Goal: Task Accomplishment & Management: Manage account settings

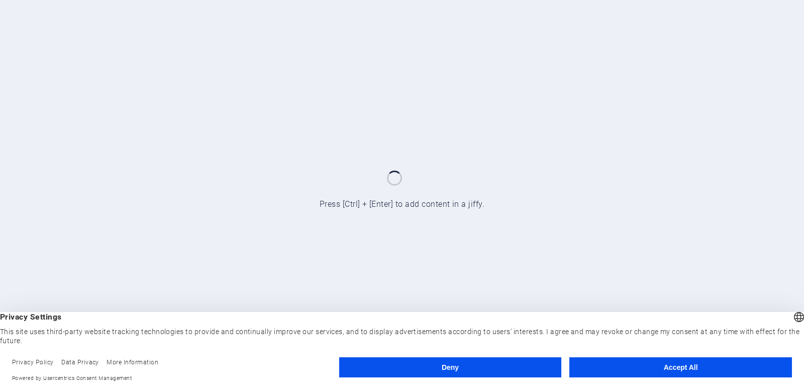
click at [617, 368] on button "Accept All" at bounding box center [681, 367] width 223 height 20
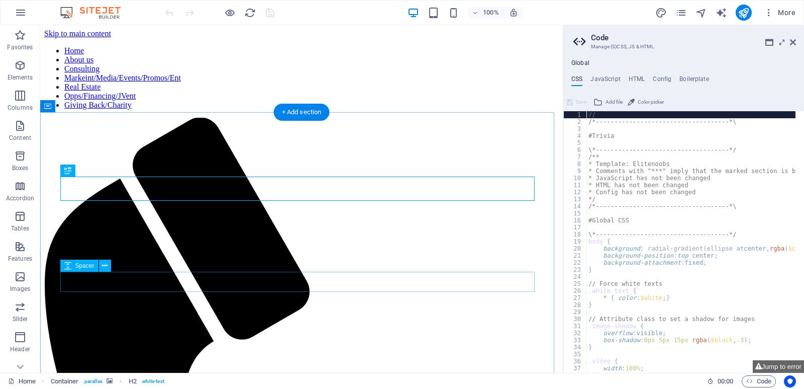
scroll to position [221, 0]
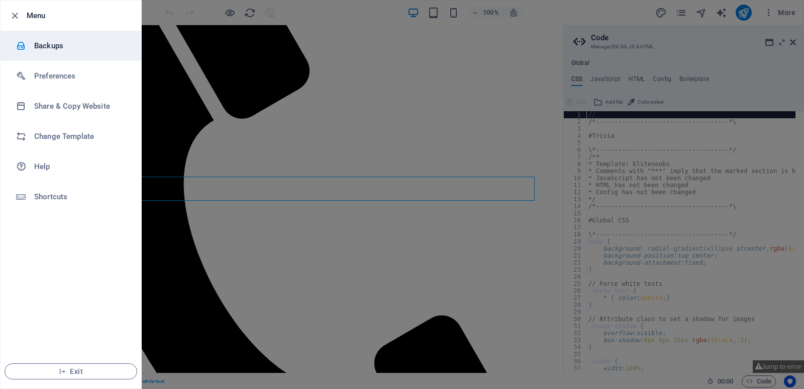
click at [46, 49] on h6 "Backups" at bounding box center [80, 46] width 93 height 12
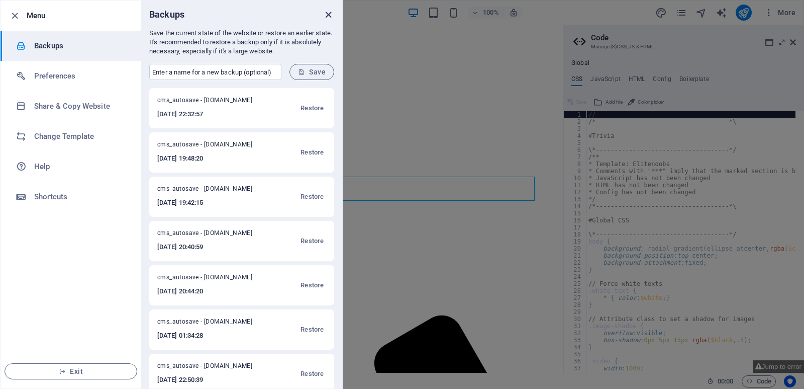
click at [330, 17] on icon "close" at bounding box center [329, 15] width 12 height 12
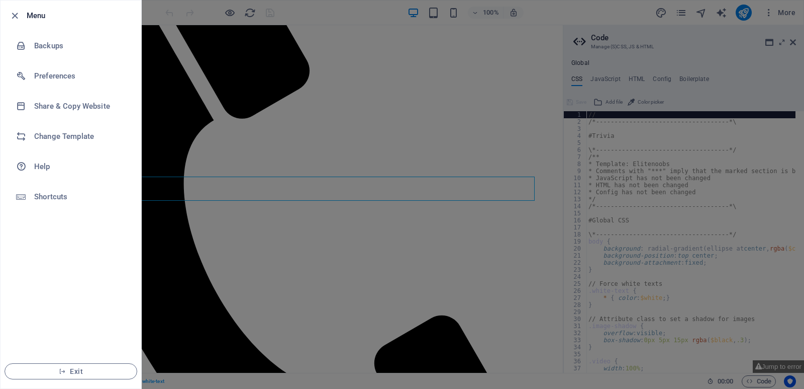
click at [26, 12] on div at bounding box center [18, 16] width 18 height 12
click at [10, 14] on icon "button" at bounding box center [15, 16] width 12 height 12
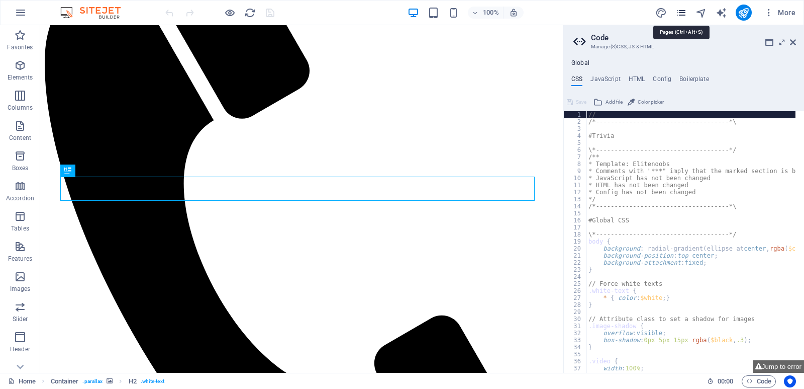
click at [681, 12] on icon "pages" at bounding box center [682, 13] width 12 height 12
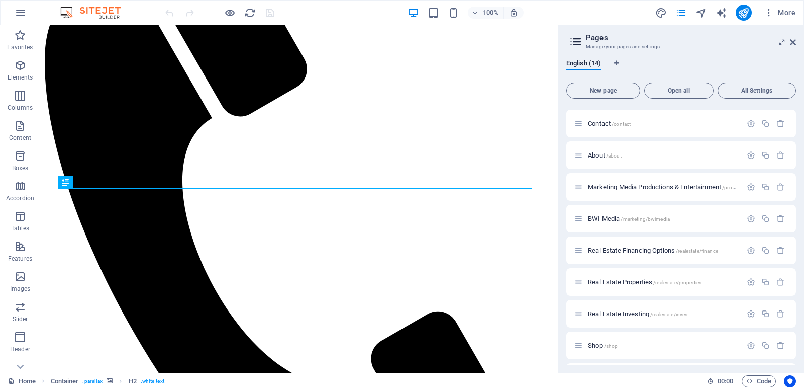
scroll to position [186, 0]
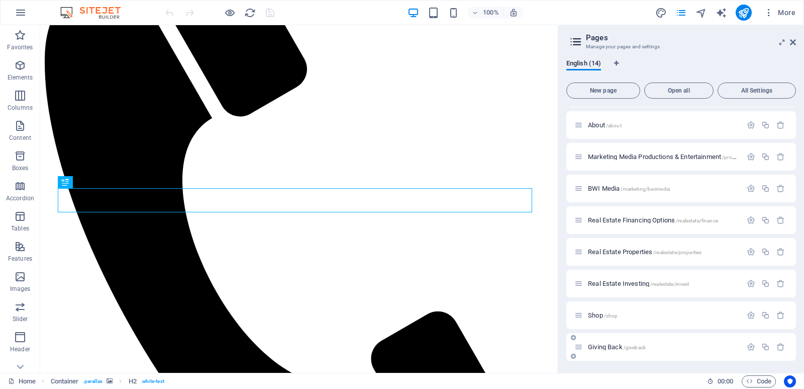
click at [616, 346] on span "Giving Back /giveback" at bounding box center [617, 347] width 58 height 8
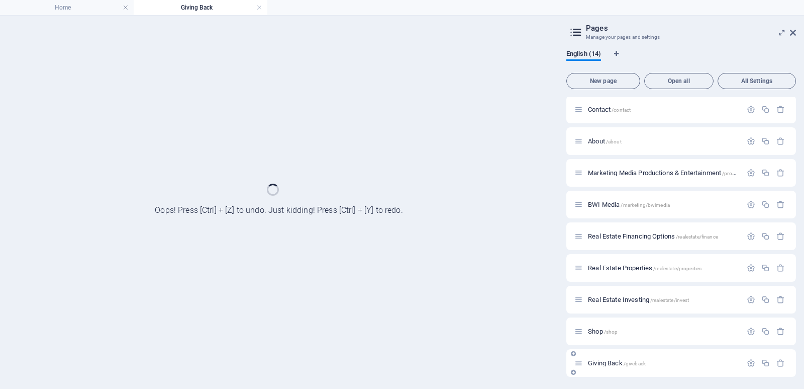
click at [616, 346] on div "Home / Subpage /subpage BWFI Real Estate /realestate Consulting /consult Joint …" at bounding box center [682, 156] width 230 height 439
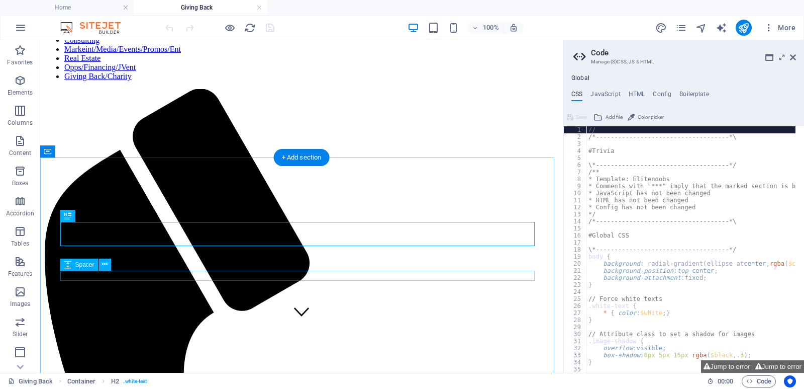
scroll to position [151, 0]
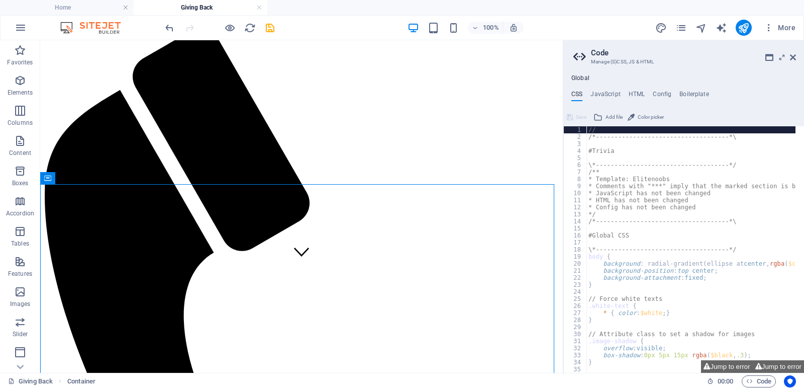
scroll to position [0, 0]
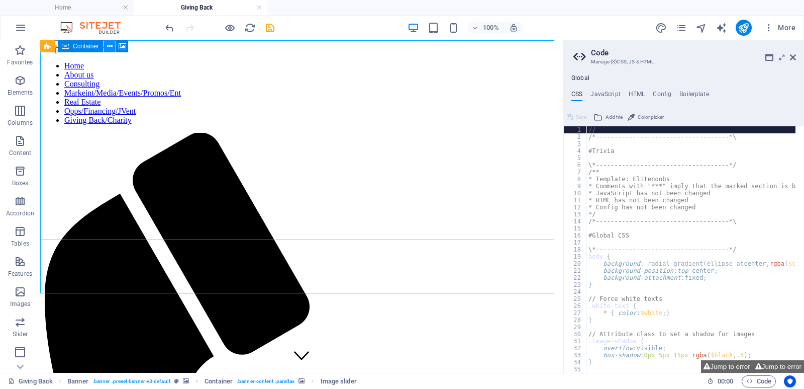
click at [112, 45] on icon at bounding box center [110, 46] width 6 height 11
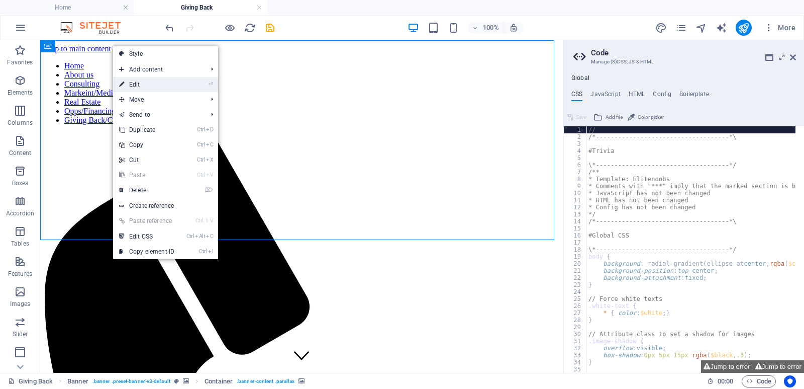
click at [124, 86] on icon at bounding box center [121, 84] width 5 height 15
select select "ms"
select select "s"
select select "progressive"
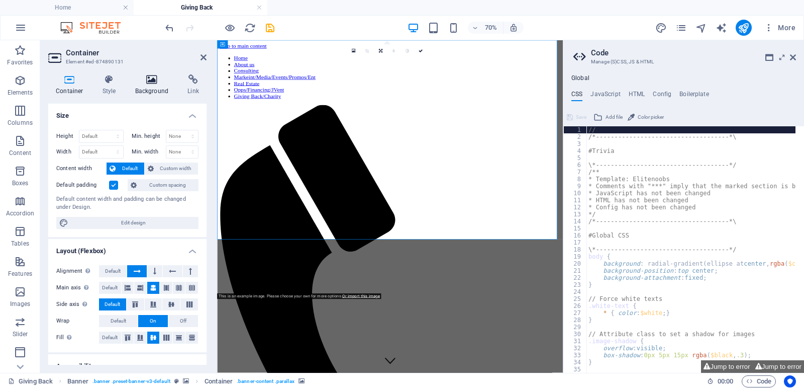
click at [155, 86] on h4 "Background" at bounding box center [154, 84] width 53 height 21
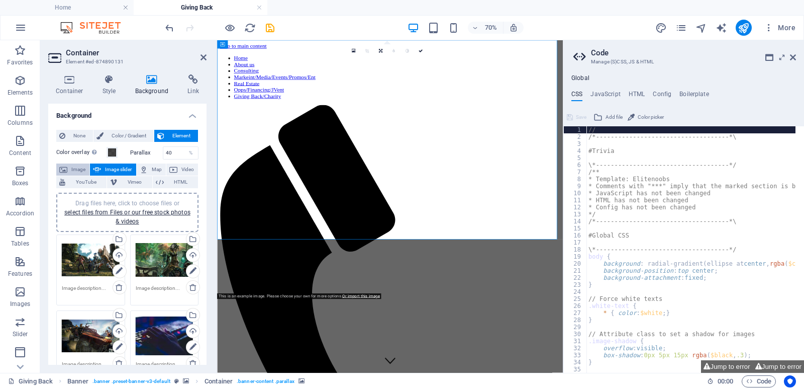
click at [70, 169] on span "Image" at bounding box center [78, 169] width 16 height 12
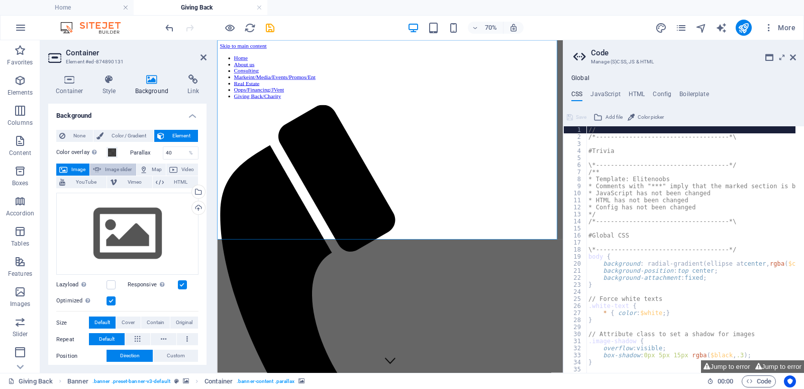
click at [99, 163] on icon at bounding box center [97, 169] width 8 height 12
select select "ms"
select select "s"
select select "progressive"
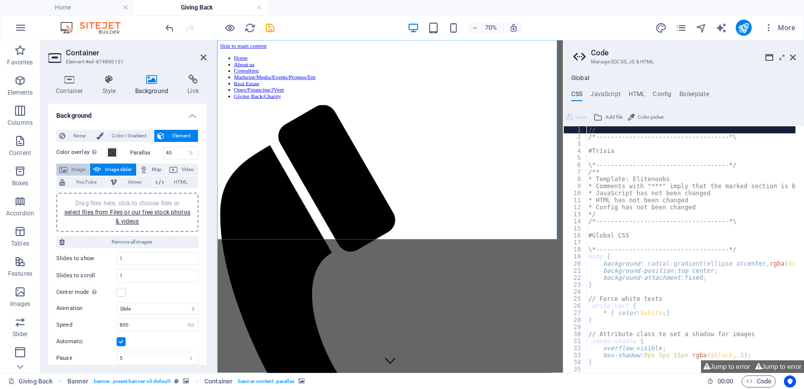
click at [82, 164] on span "Image" at bounding box center [78, 169] width 16 height 12
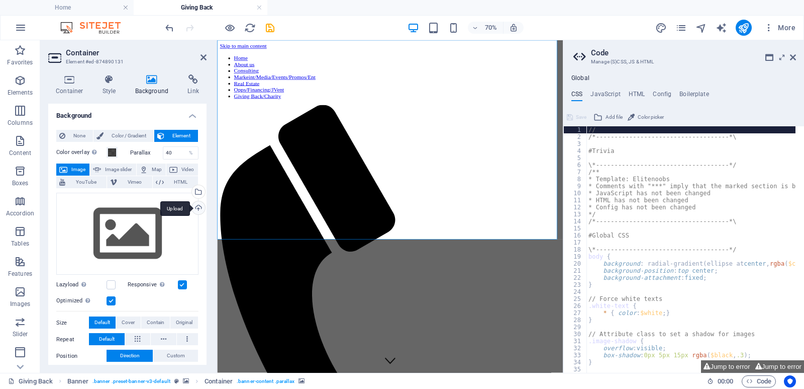
click at [199, 208] on div "Upload" at bounding box center [197, 208] width 15 height 15
click at [198, 194] on div "Select files from the file manager, stock photos, or upload file(s)" at bounding box center [197, 192] width 15 height 15
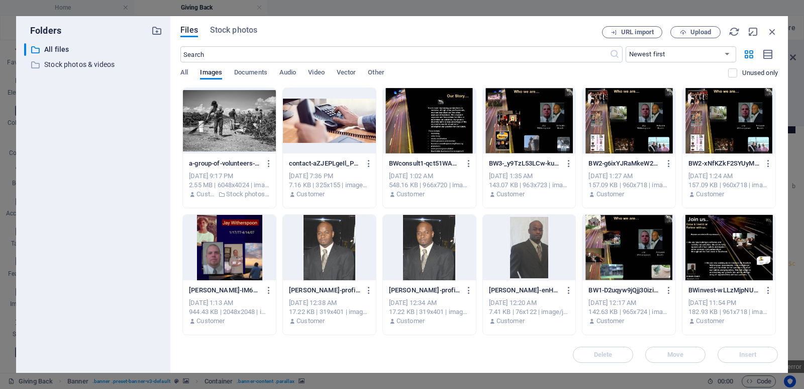
click at [218, 118] on div at bounding box center [229, 120] width 93 height 65
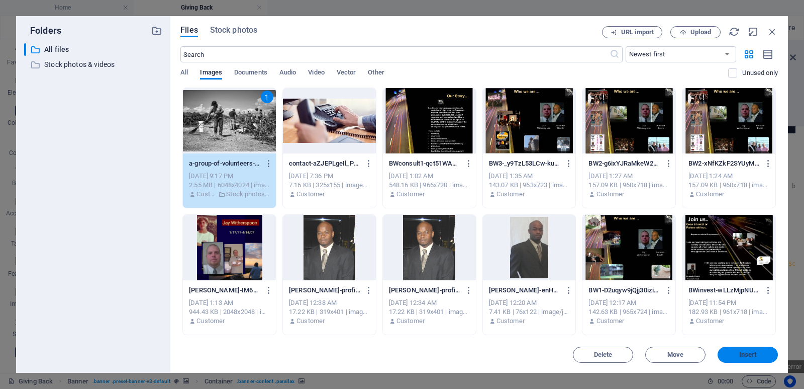
click at [735, 353] on span "Insert" at bounding box center [748, 354] width 52 height 6
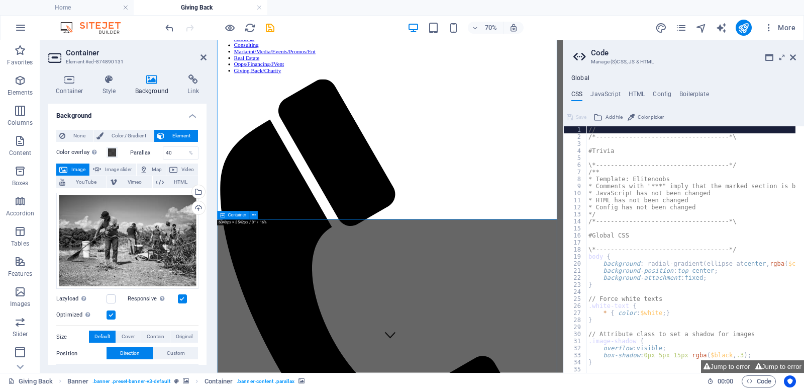
scroll to position [50, 0]
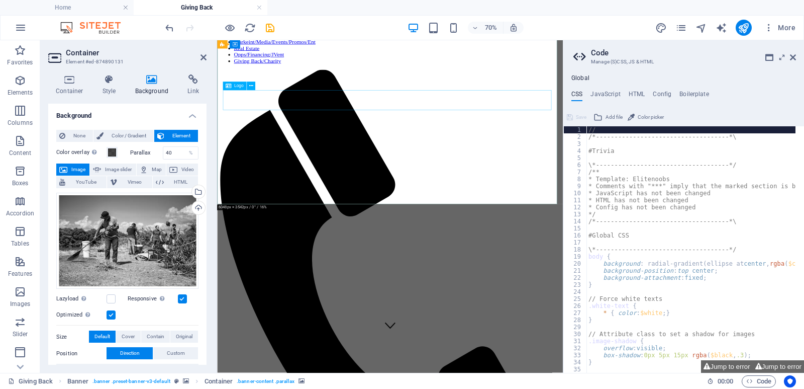
select select "px"
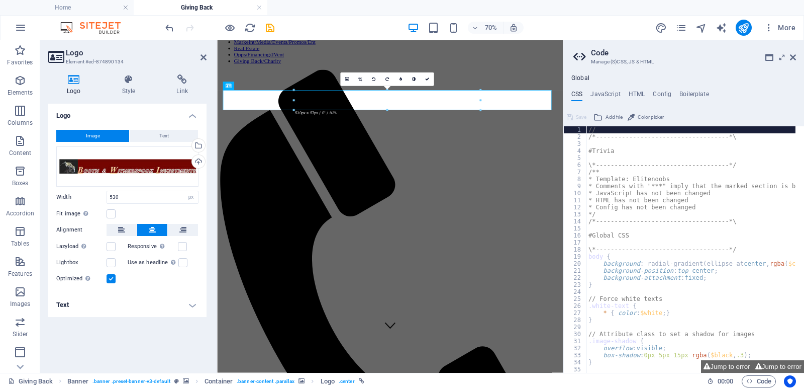
drag, startPoint x: 698, startPoint y: 152, endPoint x: 603, endPoint y: 154, distance: 94.5
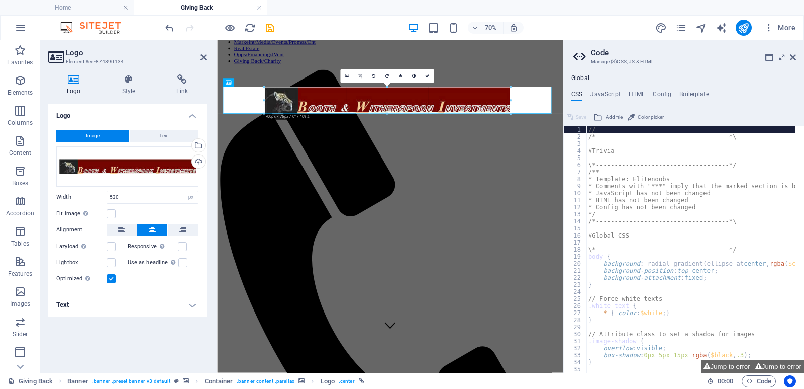
drag, startPoint x: 376, startPoint y: 104, endPoint x: 490, endPoint y: 121, distance: 115.4
type input "700"
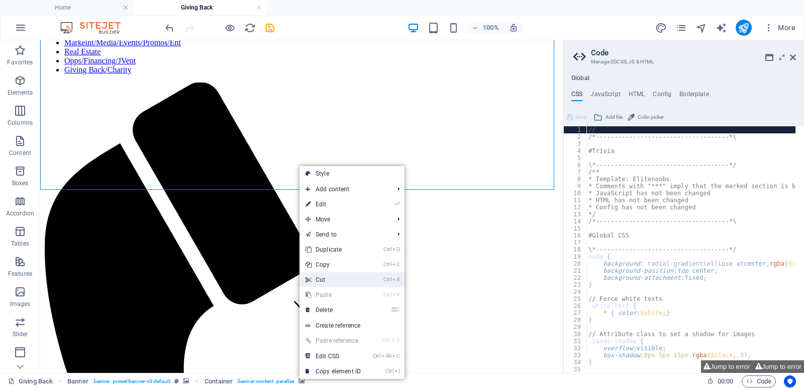
click at [338, 282] on link "Ctrl X Cut" at bounding box center [333, 279] width 67 height 15
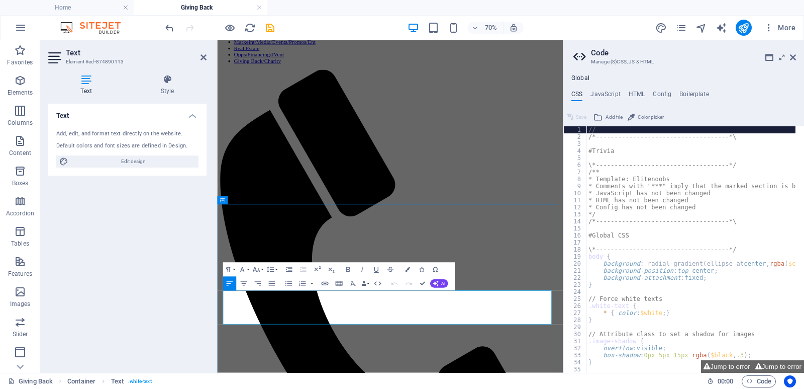
drag, startPoint x: 420, startPoint y: 440, endPoint x: 241, endPoint y: 401, distance: 183.6
click at [266, 29] on icon "save" at bounding box center [270, 28] width 12 height 12
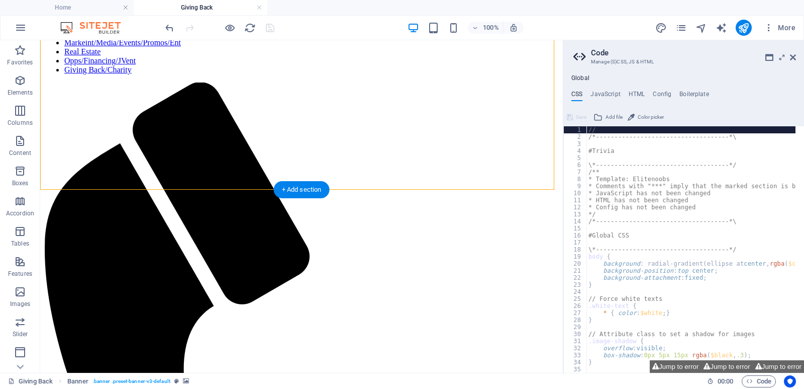
select select "vh"
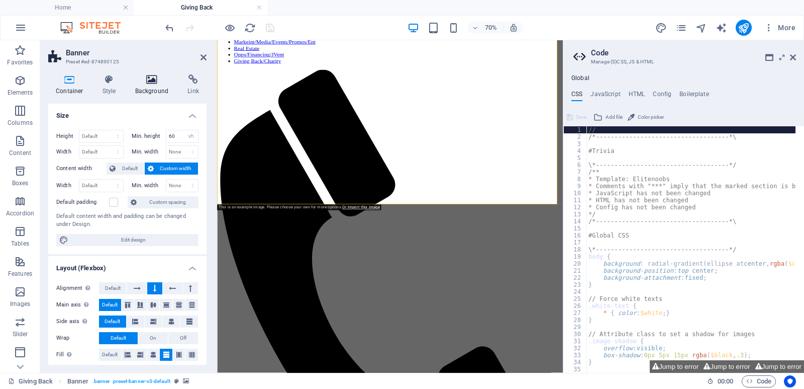
click at [149, 84] on h4 "Background" at bounding box center [154, 84] width 53 height 21
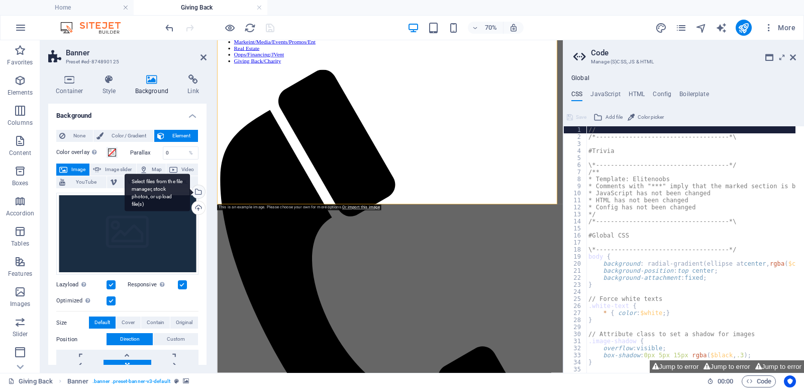
click at [198, 190] on div "Select files from the file manager, stock photos, or upload file(s)" at bounding box center [197, 192] width 15 height 15
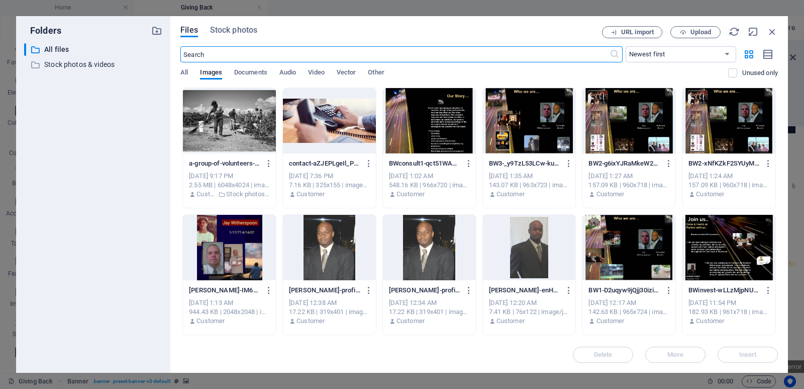
scroll to position [0, 0]
click at [214, 137] on div at bounding box center [229, 120] width 93 height 65
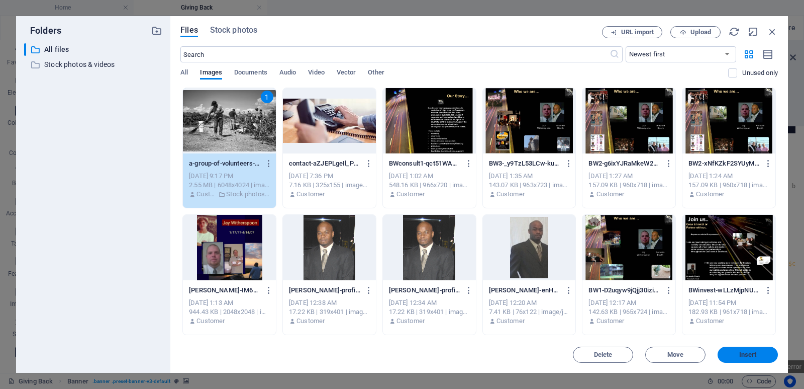
click at [755, 356] on span "Insert" at bounding box center [749, 354] width 18 height 6
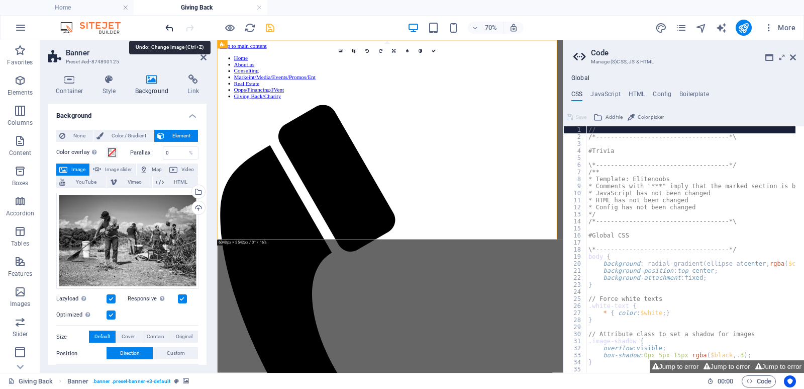
click at [167, 27] on icon "undo" at bounding box center [170, 28] width 12 height 12
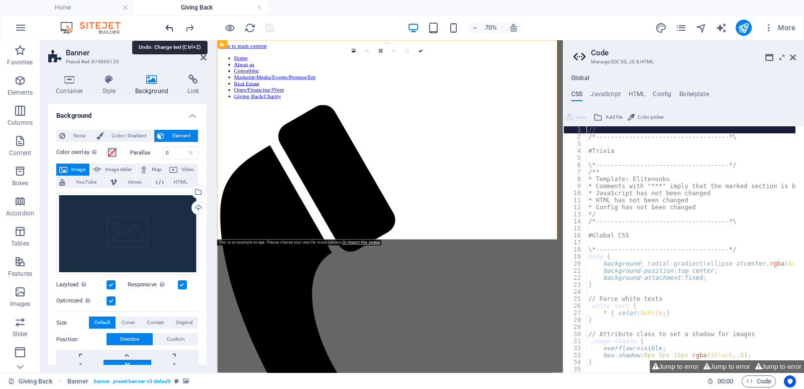
click at [165, 28] on icon "undo" at bounding box center [170, 28] width 12 height 12
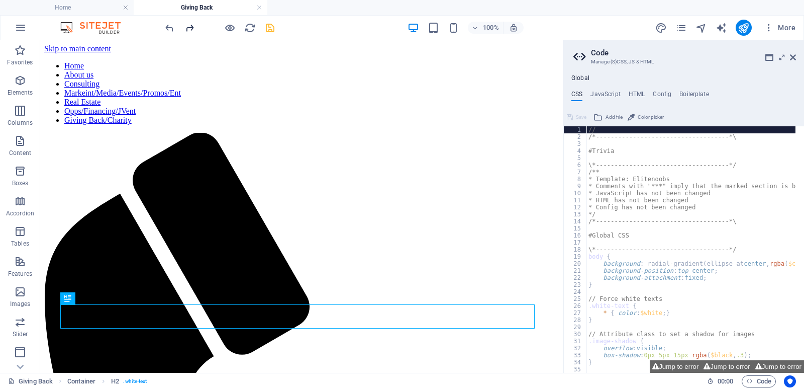
click at [189, 28] on icon "redo" at bounding box center [190, 28] width 12 height 12
click at [82, 46] on icon at bounding box center [85, 46] width 6 height 11
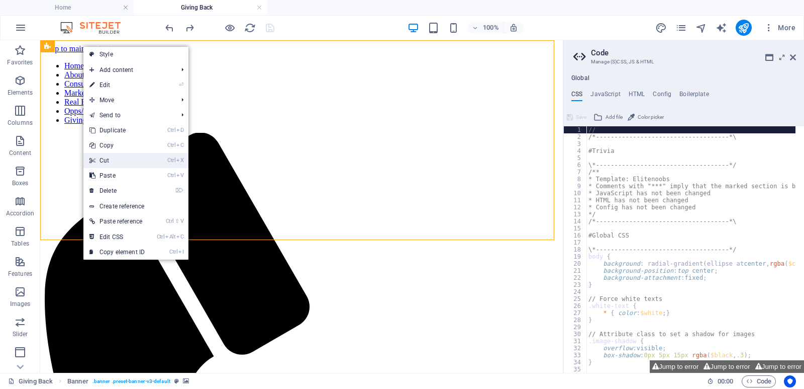
click at [114, 161] on link "Ctrl X Cut" at bounding box center [116, 160] width 67 height 15
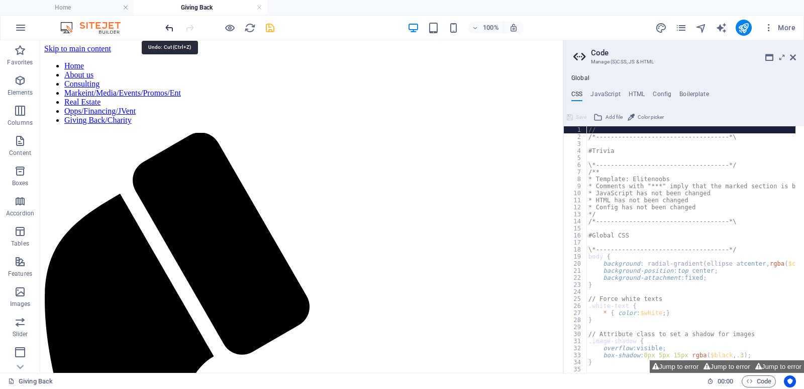
click at [169, 31] on icon "undo" at bounding box center [170, 28] width 12 height 12
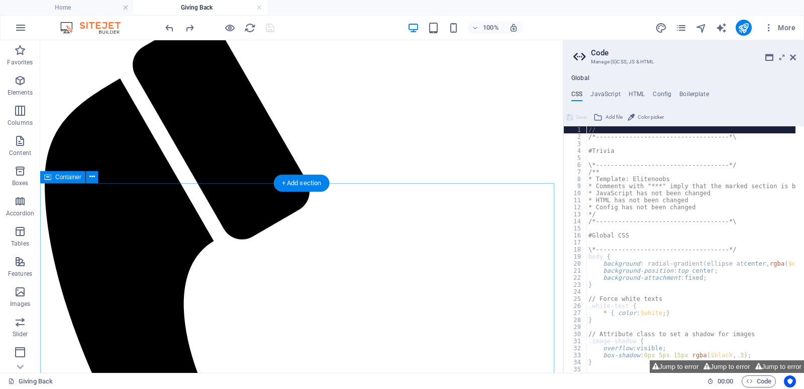
scroll to position [151, 0]
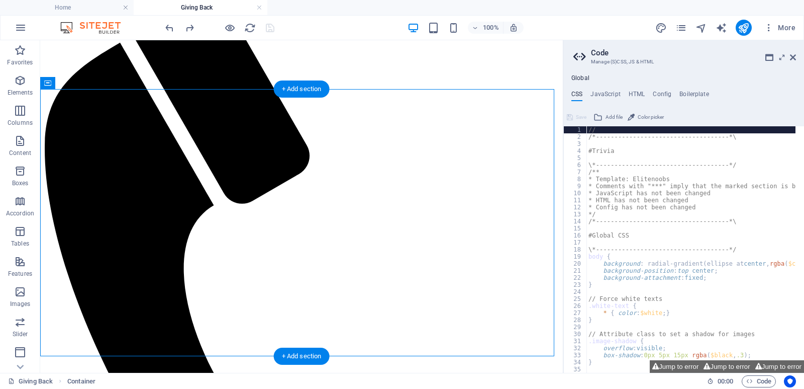
drag, startPoint x: 240, startPoint y: 161, endPoint x: 296, endPoint y: 181, distance: 59.1
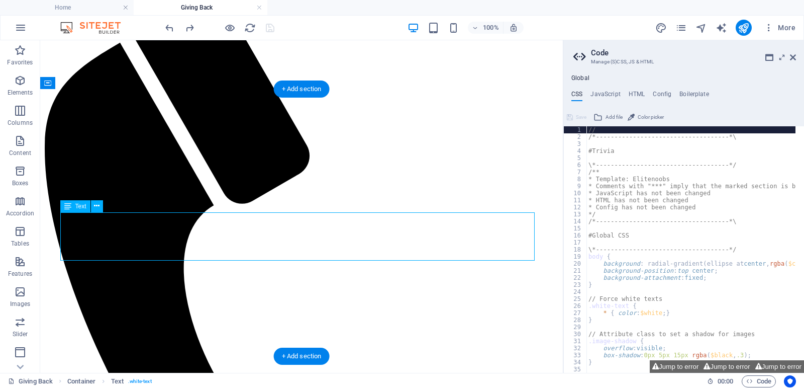
drag, startPoint x: 107, startPoint y: 251, endPoint x: 70, endPoint y: 219, distance: 48.8
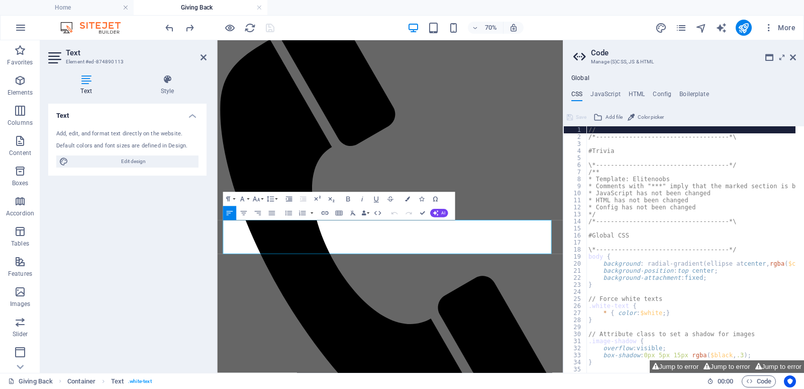
drag, startPoint x: 312, startPoint y: 337, endPoint x: 429, endPoint y: 262, distance: 139.0
copy p "The basis of Booth & [PERSON_NAME] Investments is in the redo, the rebuild, the…"
click at [169, 28] on icon "undo" at bounding box center [170, 28] width 12 height 12
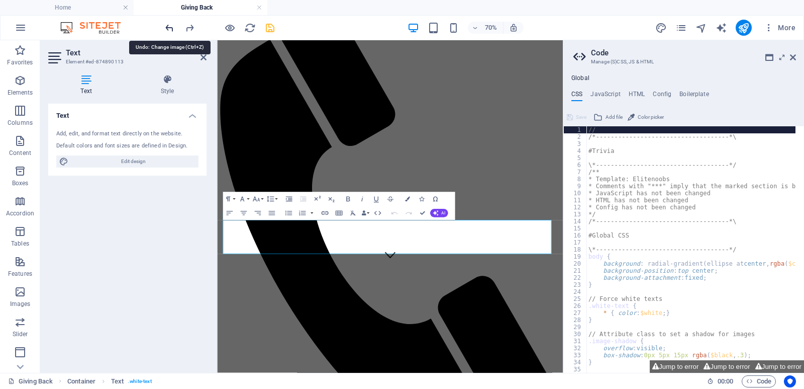
click at [169, 28] on icon "undo" at bounding box center [170, 28] width 12 height 12
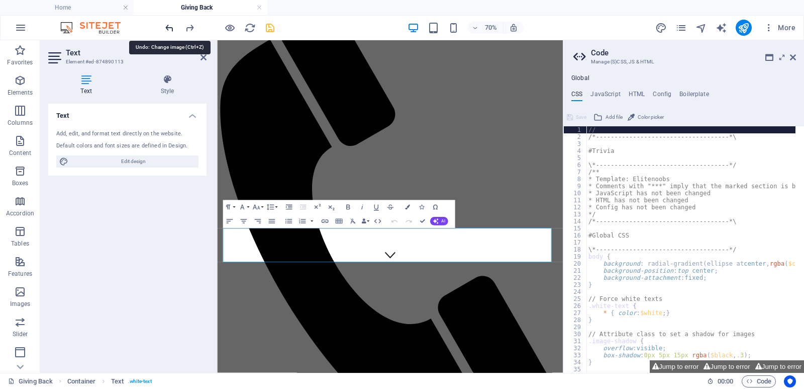
scroll to position [0, 0]
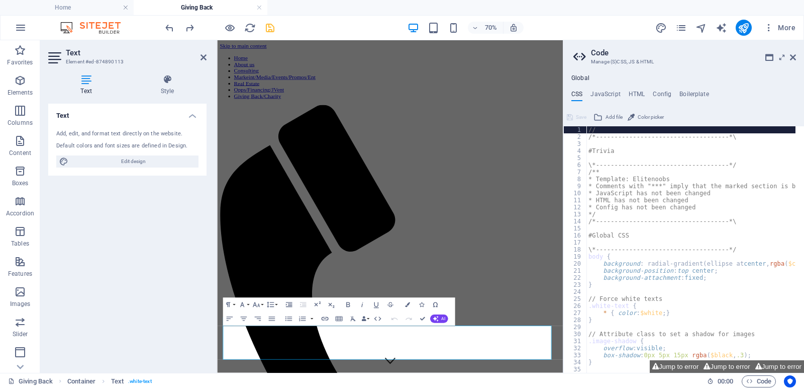
click at [198, 54] on h2 "Text" at bounding box center [136, 52] width 141 height 9
click at [204, 58] on icon at bounding box center [204, 57] width 6 height 8
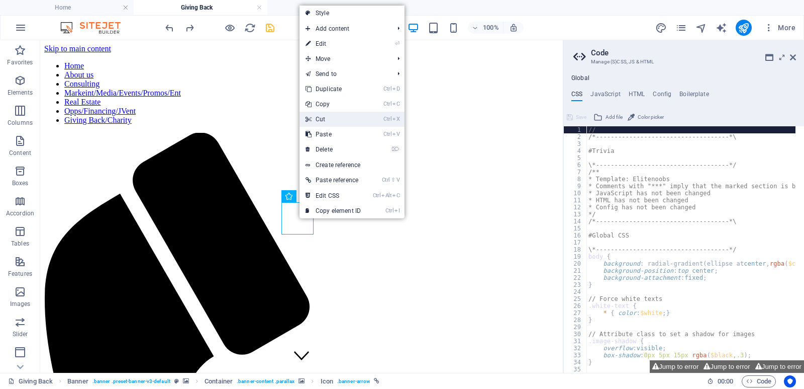
click at [329, 120] on link "Ctrl X Cut" at bounding box center [333, 119] width 67 height 15
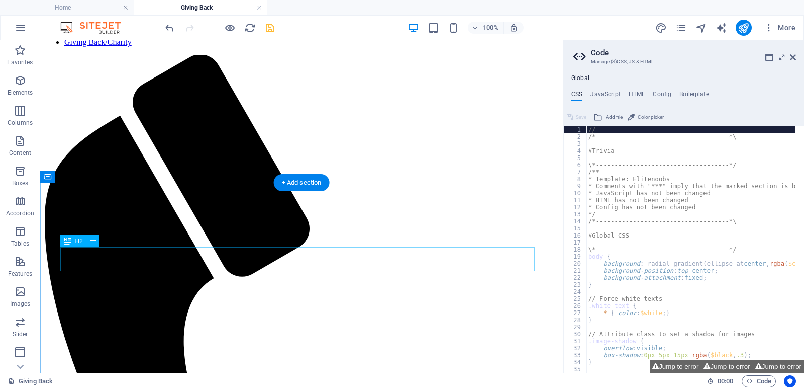
scroll to position [101, 0]
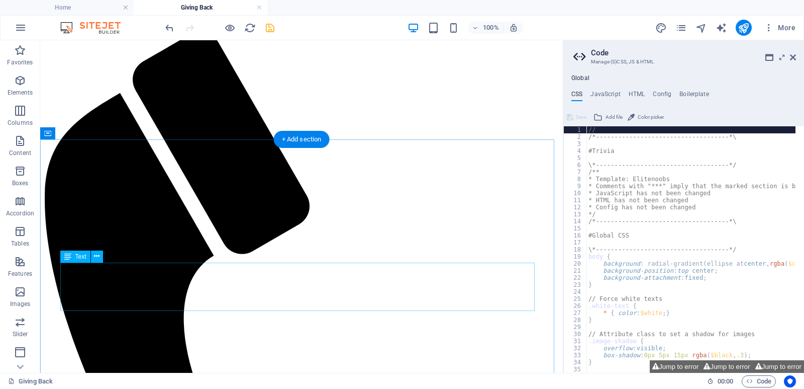
drag, startPoint x: 227, startPoint y: 304, endPoint x: 208, endPoint y: 301, distance: 19.9
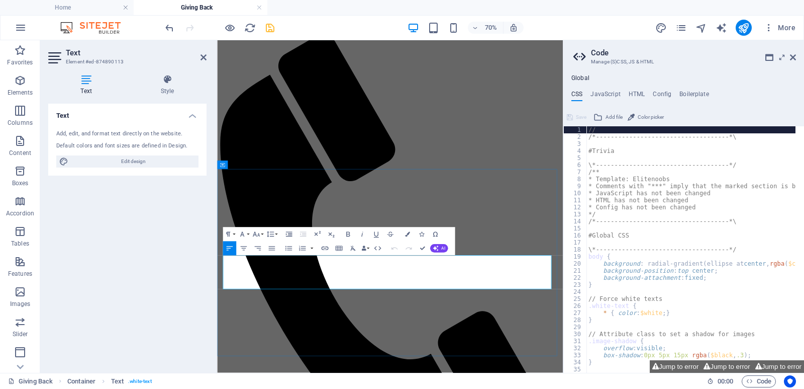
drag, startPoint x: 422, startPoint y: 391, endPoint x: 226, endPoint y: 357, distance: 198.8
click at [270, 28] on icon "save" at bounding box center [270, 28] width 12 height 12
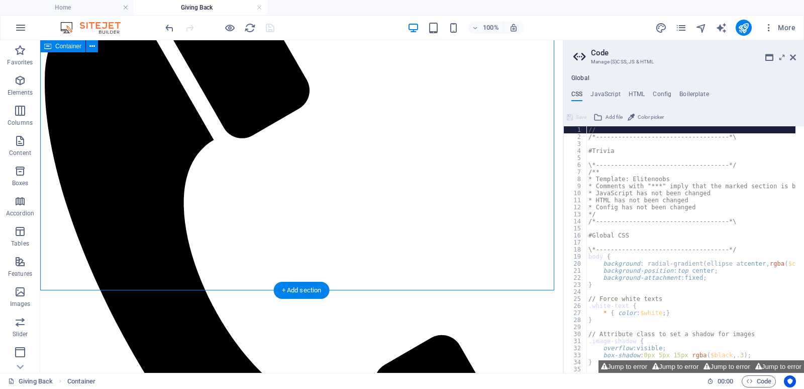
scroll to position [217, 0]
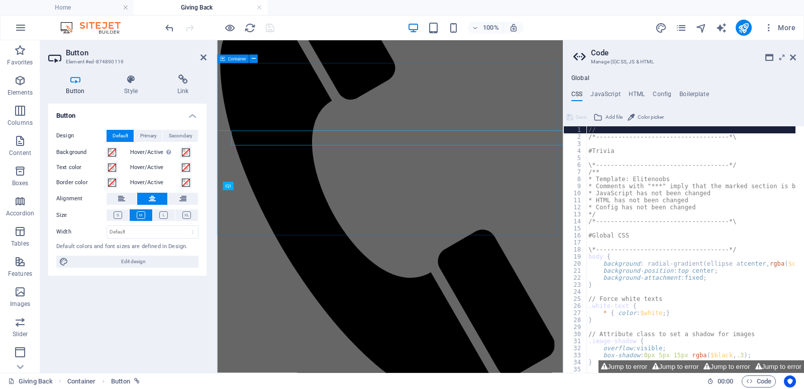
scroll to position [252, 0]
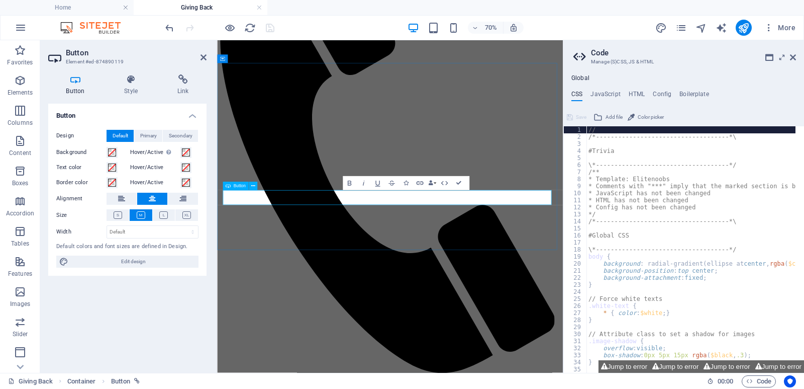
click at [179, 83] on icon at bounding box center [182, 79] width 47 height 10
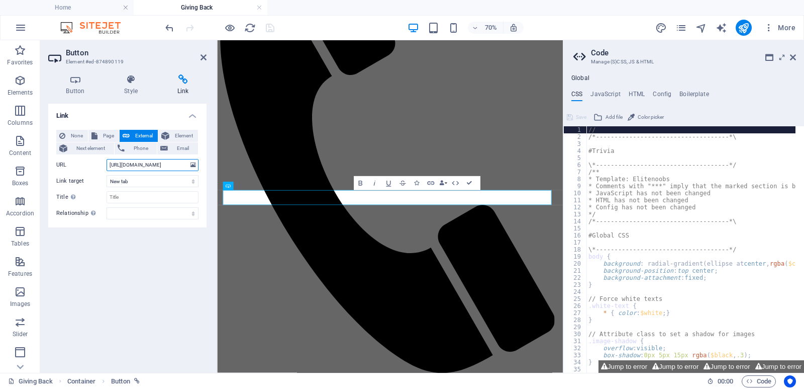
click at [159, 165] on input "[URL][DOMAIN_NAME]" at bounding box center [153, 165] width 92 height 12
drag, startPoint x: 377, startPoint y: 205, endPoint x: 304, endPoint y: 240, distance: 80.9
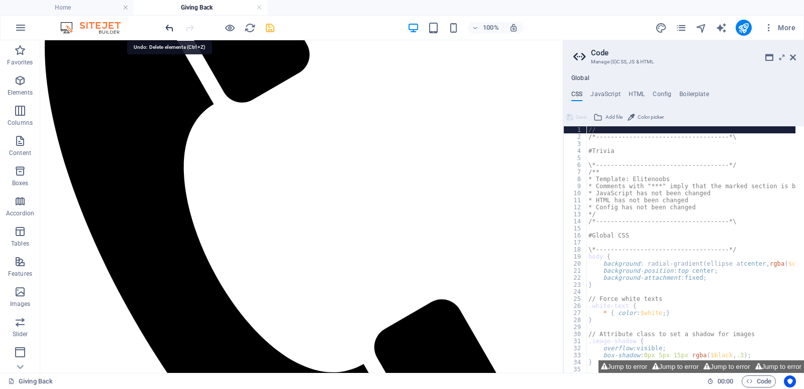
click at [168, 25] on icon "undo" at bounding box center [170, 28] width 12 height 12
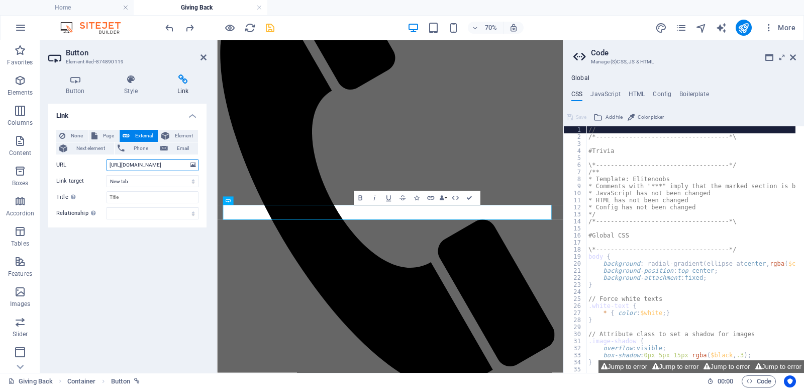
click at [145, 164] on input "[URL][DOMAIN_NAME]" at bounding box center [153, 165] width 92 height 12
type input "[URL][DOMAIN_NAME]"
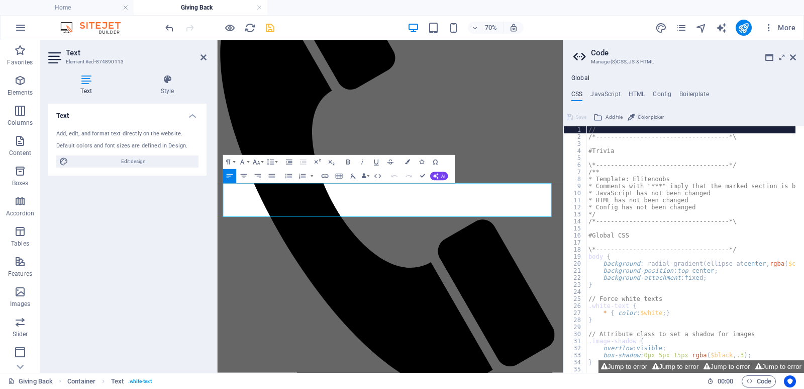
scroll to position [204, 0]
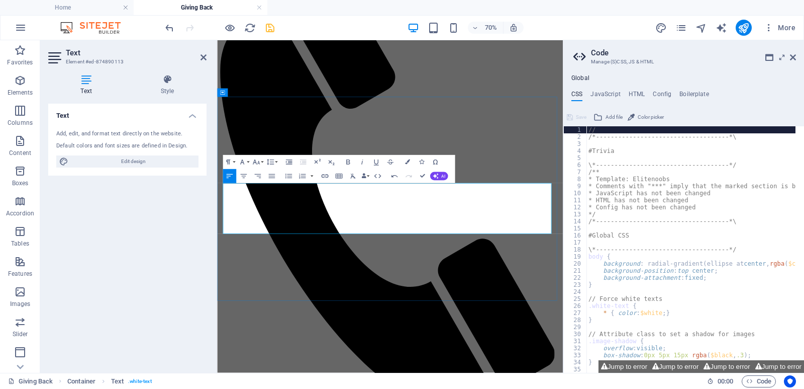
drag, startPoint x: 342, startPoint y: 307, endPoint x: 476, endPoint y: 315, distance: 134.0
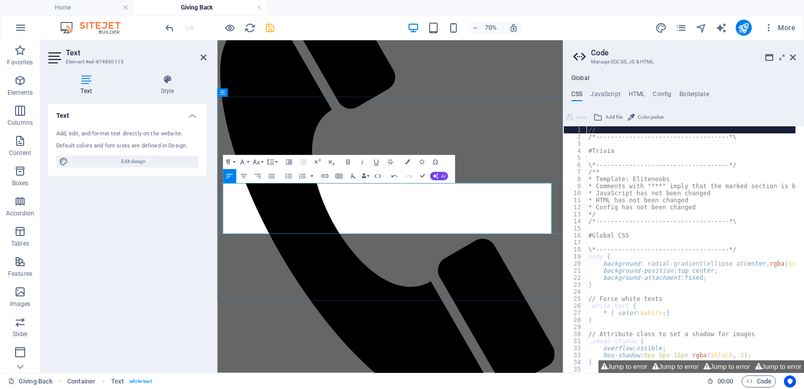
click at [346, 161] on icon "button" at bounding box center [348, 162] width 9 height 9
drag, startPoint x: 228, startPoint y: 306, endPoint x: 491, endPoint y: 308, distance: 262.4
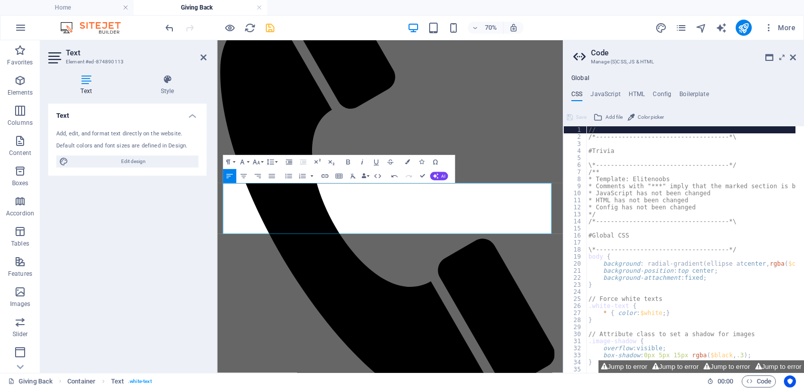
click at [359, 161] on icon "button" at bounding box center [362, 162] width 9 height 9
click at [271, 25] on icon "save" at bounding box center [270, 28] width 12 height 12
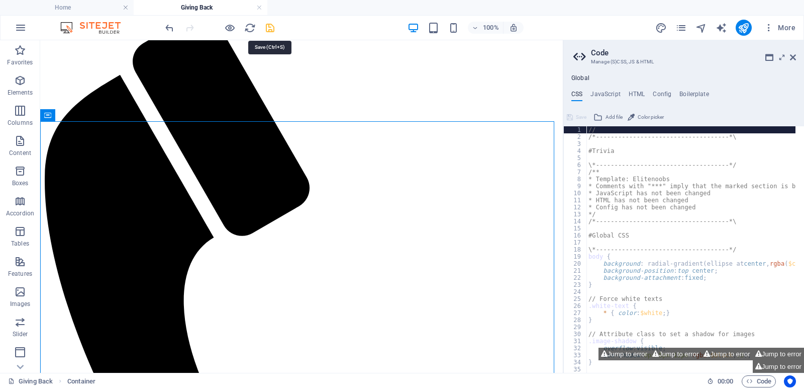
click at [268, 28] on icon "save" at bounding box center [270, 28] width 12 height 12
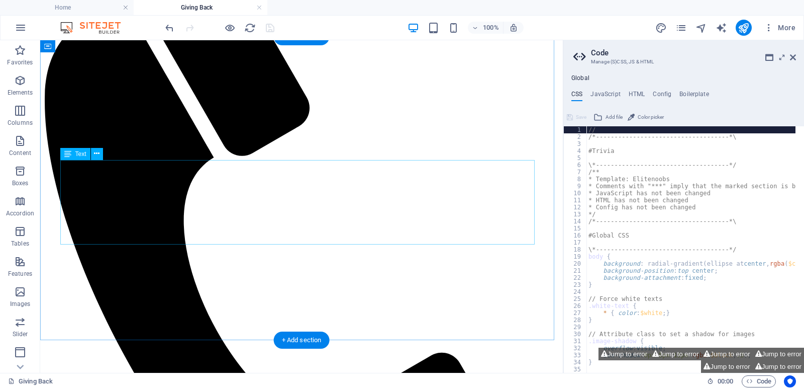
scroll to position [195, 0]
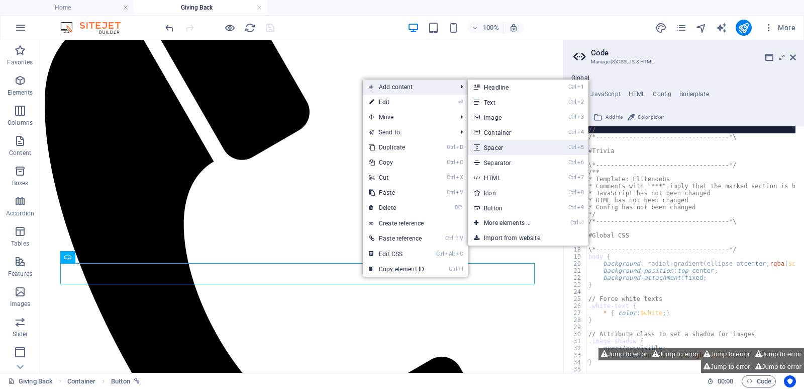
click at [502, 146] on link "Ctrl 5 Spacer" at bounding box center [509, 147] width 83 height 15
select select "px"
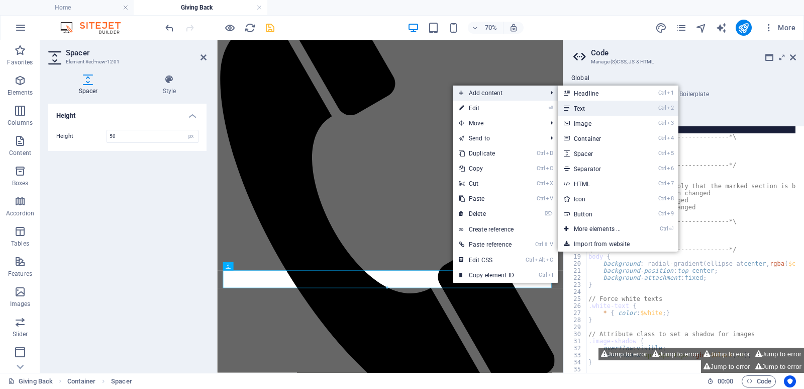
click at [591, 113] on link "Ctrl 2 Text" at bounding box center [599, 108] width 83 height 15
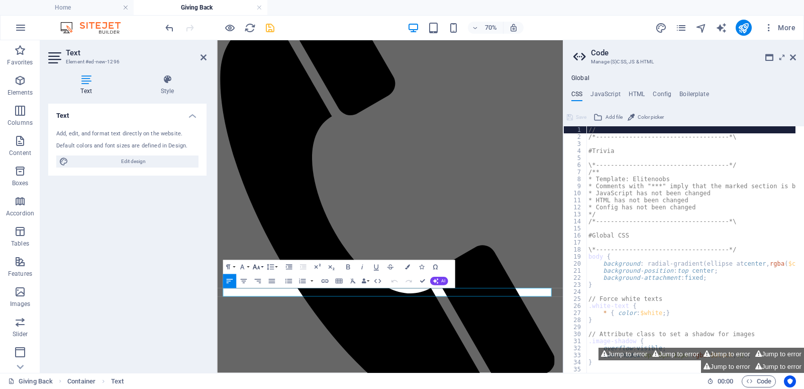
click at [259, 266] on icon "button" at bounding box center [256, 266] width 7 height 5
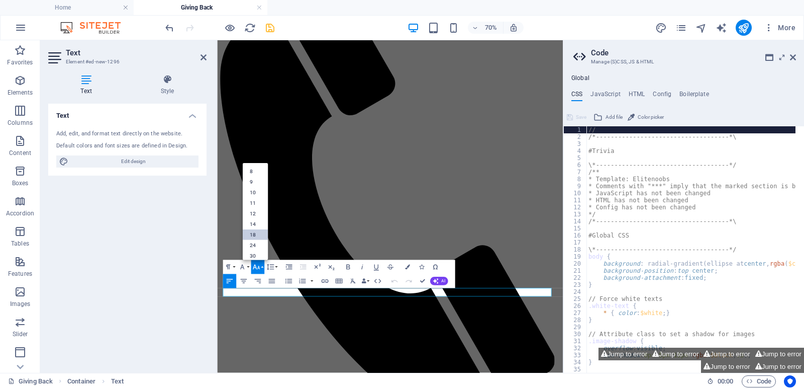
click at [255, 239] on link "18" at bounding box center [254, 234] width 25 height 11
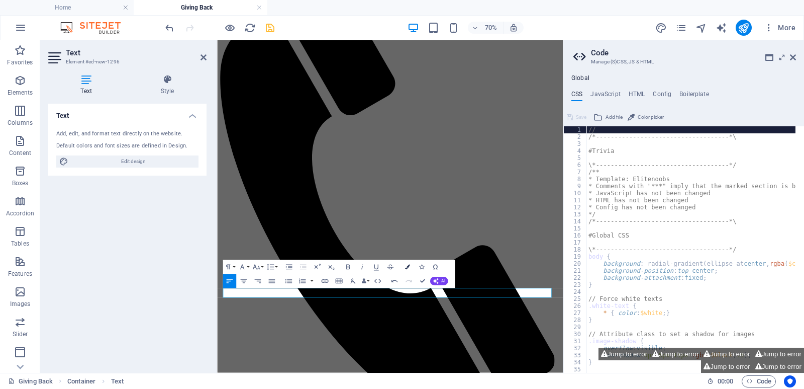
click at [410, 267] on icon "button" at bounding box center [407, 266] width 5 height 5
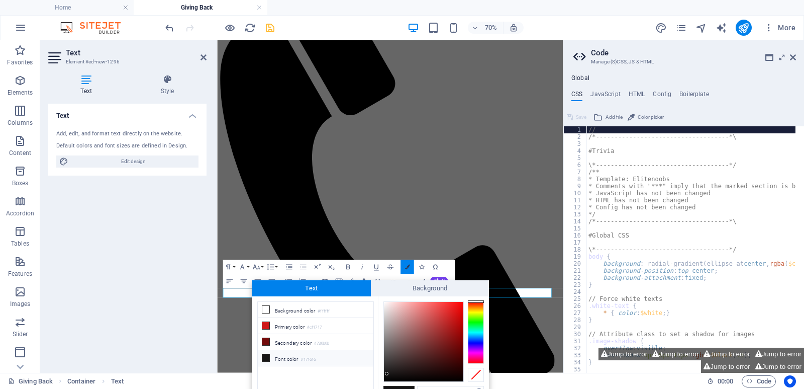
scroll to position [7, 0]
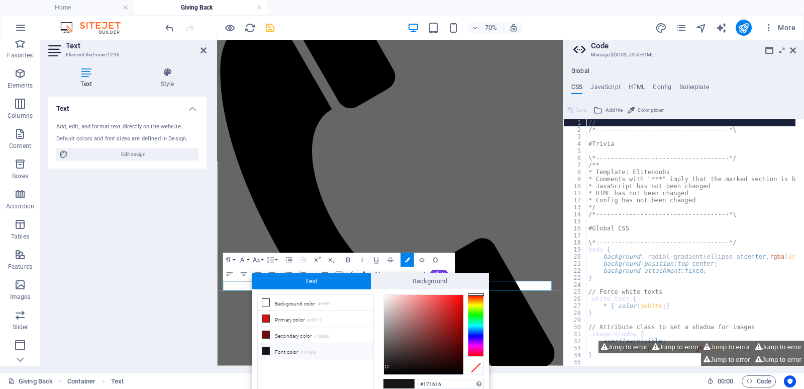
type input "#ece0e0"
click at [388, 300] on div at bounding box center [423, 334] width 79 height 79
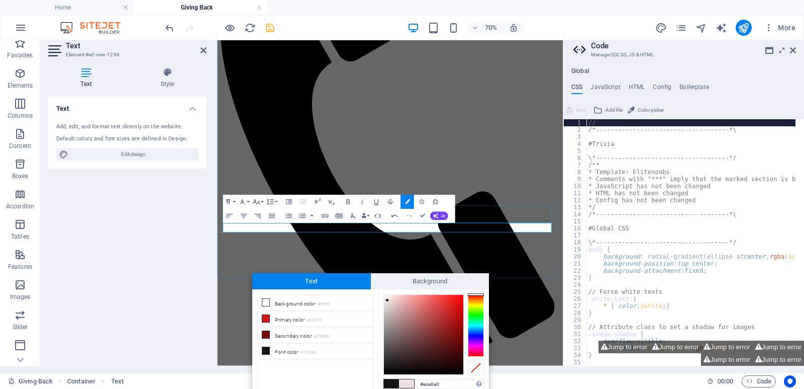
scroll to position [327, 0]
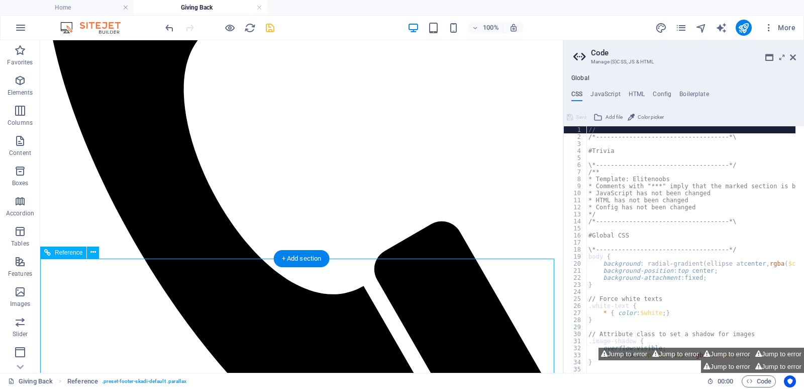
scroll to position [342, 0]
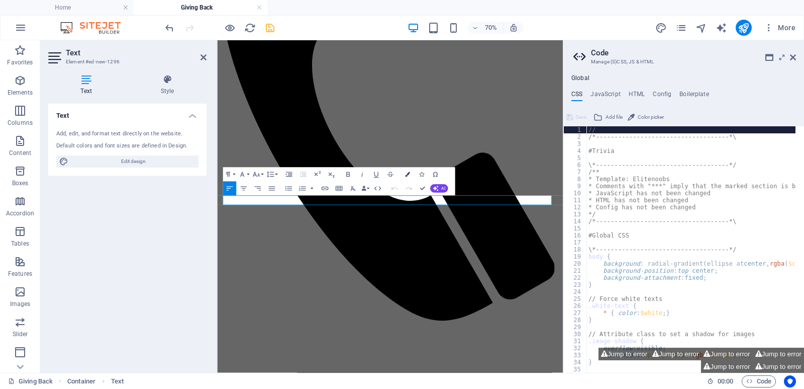
click at [408, 170] on button "Colors" at bounding box center [408, 174] width 14 height 14
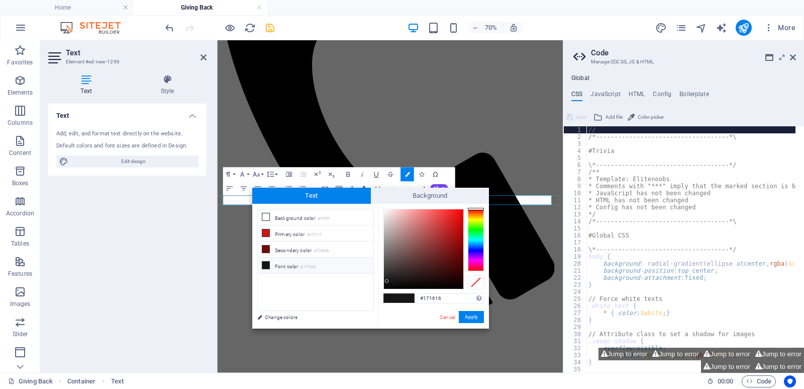
type input "#efe6e6"
click at [387, 214] on div at bounding box center [423, 248] width 79 height 79
click at [477, 315] on button "Apply" at bounding box center [471, 317] width 25 height 12
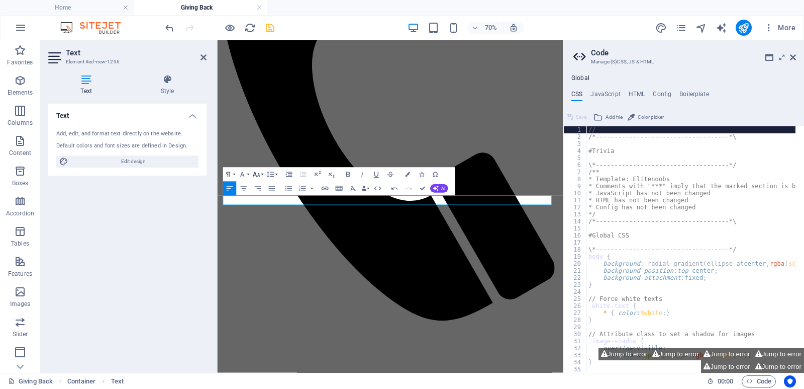
click at [259, 171] on icon "button" at bounding box center [256, 174] width 9 height 9
click at [260, 198] on link "18" at bounding box center [254, 195] width 25 height 11
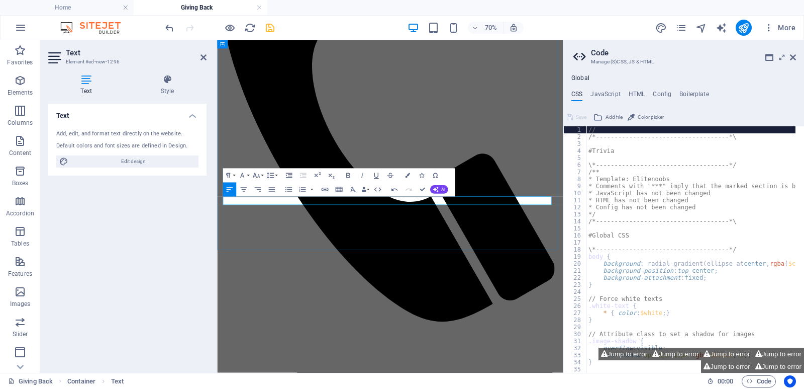
click at [407, 175] on icon "button" at bounding box center [407, 175] width 5 height 5
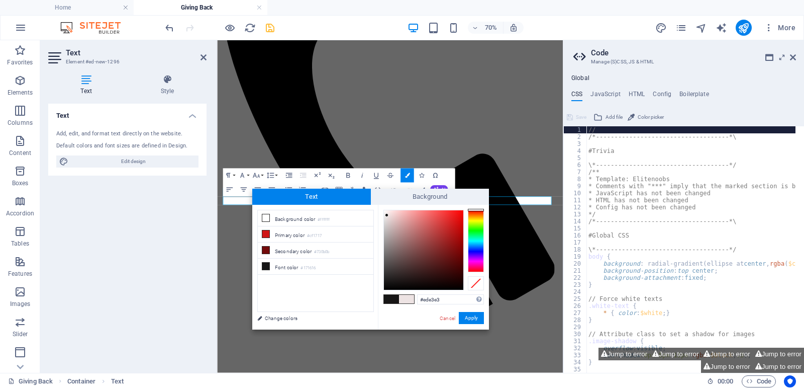
click at [387, 215] on div at bounding box center [423, 249] width 79 height 79
click at [472, 317] on button "Apply" at bounding box center [471, 318] width 25 height 12
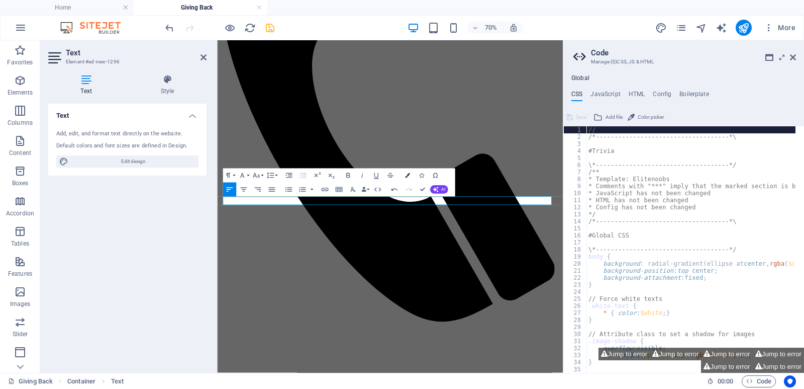
click at [406, 174] on icon "button" at bounding box center [407, 175] width 5 height 5
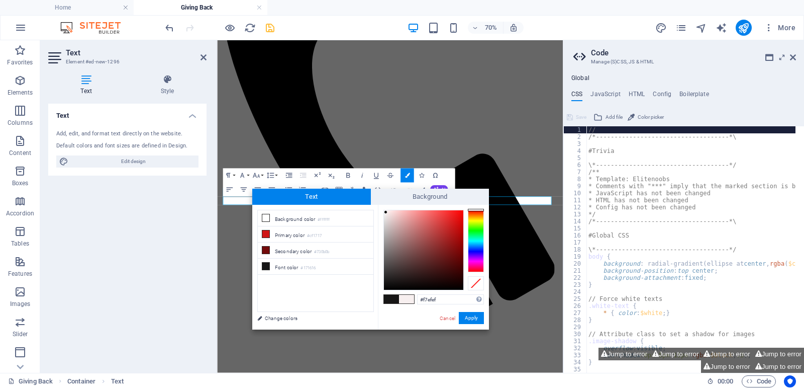
type input "#f7eeee"
click at [387, 212] on div at bounding box center [423, 249] width 79 height 79
click at [476, 315] on button "Apply" at bounding box center [471, 318] width 25 height 12
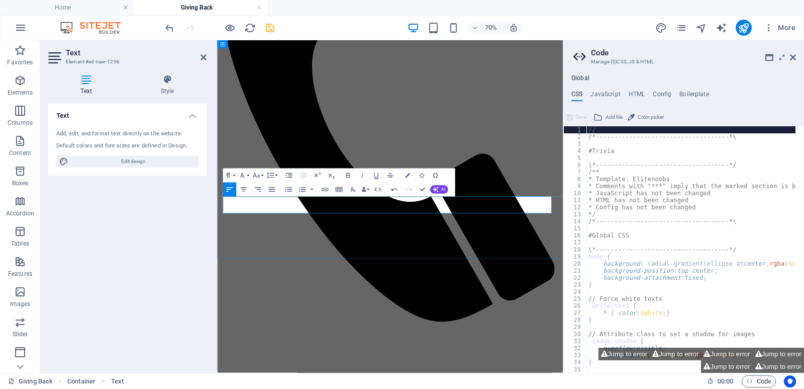
drag, startPoint x: 477, startPoint y: 283, endPoint x: 224, endPoint y: 269, distance: 253.2
click at [260, 174] on icon "button" at bounding box center [256, 175] width 9 height 9
click at [257, 200] on link "18" at bounding box center [254, 196] width 25 height 11
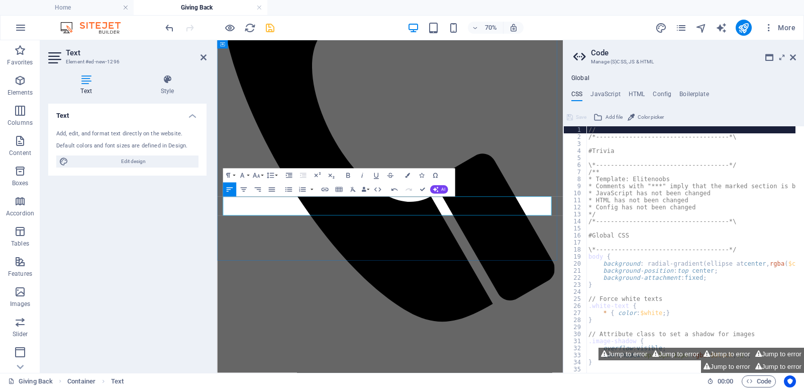
click at [271, 27] on icon "save" at bounding box center [270, 28] width 12 height 12
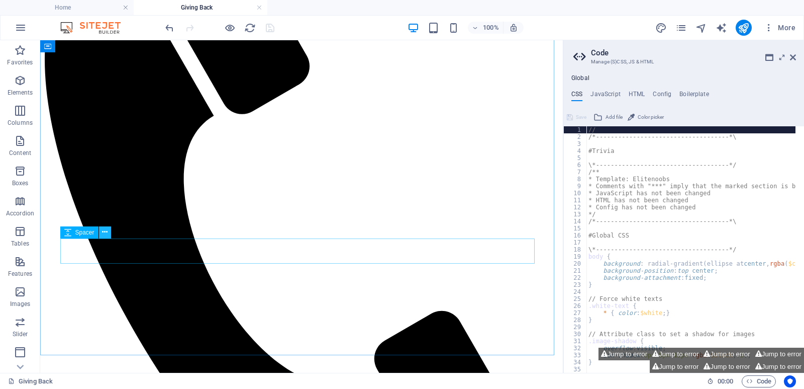
click at [104, 234] on icon at bounding box center [105, 232] width 6 height 11
click at [16, 298] on span "Images" at bounding box center [20, 298] width 40 height 24
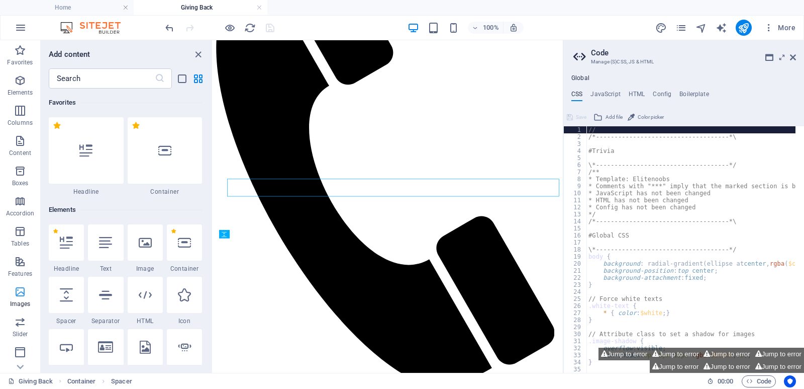
click at [16, 298] on span "Images" at bounding box center [20, 298] width 40 height 24
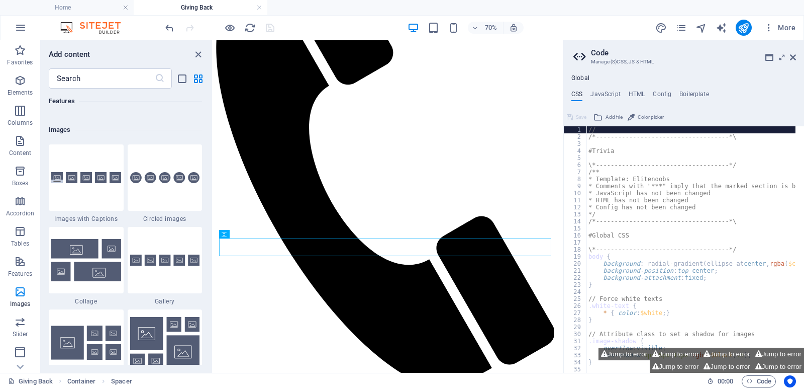
scroll to position [5098, 0]
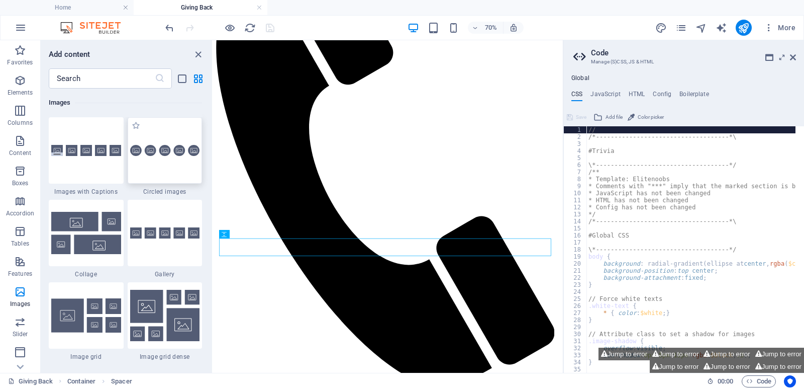
click at [163, 168] on div at bounding box center [165, 150] width 75 height 66
click at [213, 168] on div "H2 Container Icon Spacer Text Spacer Button Container Banner Spacer Banner Cont…" at bounding box center [388, 206] width 350 height 332
select select "rem"
select select "preset-gallery-v3-circle"
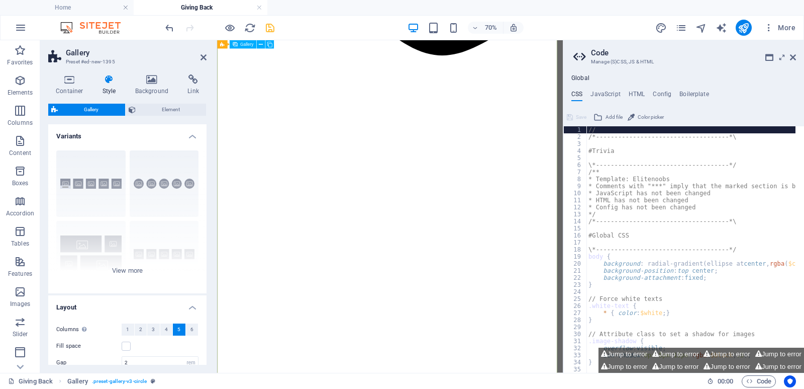
scroll to position [689, 0]
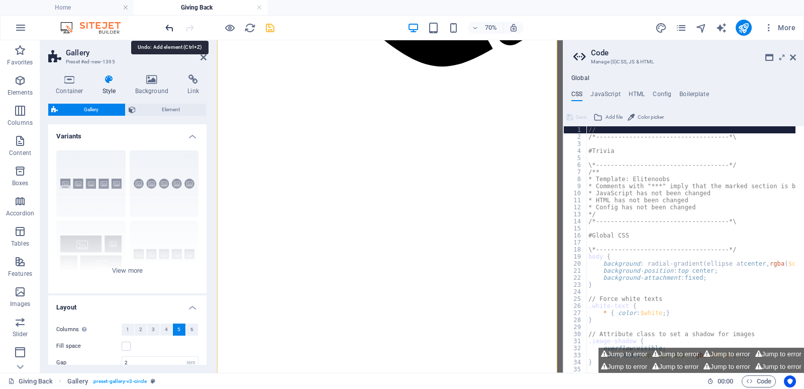
click at [172, 26] on icon "undo" at bounding box center [170, 28] width 12 height 12
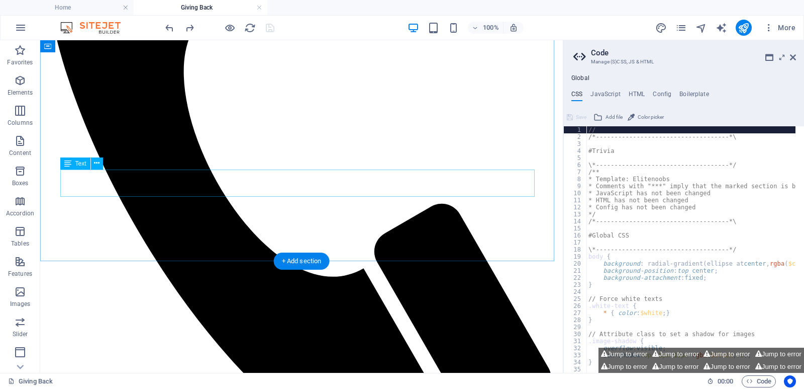
scroll to position [247, 0]
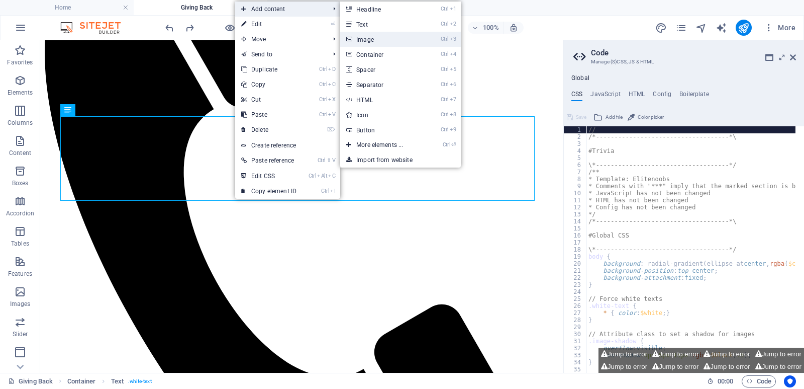
click at [378, 40] on link "Ctrl 3 Image" at bounding box center [381, 39] width 83 height 15
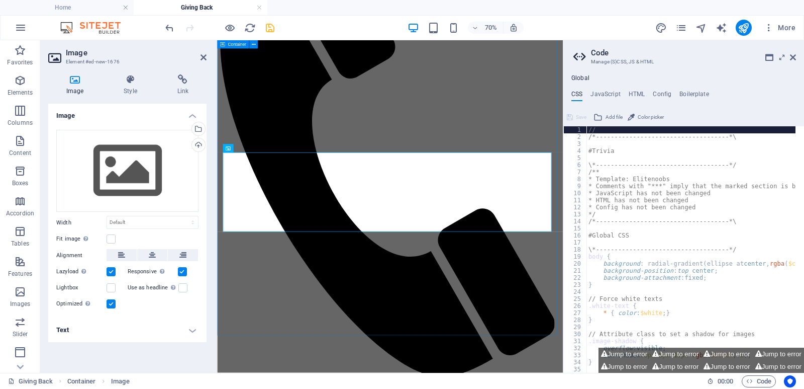
scroll to position [332, 0]
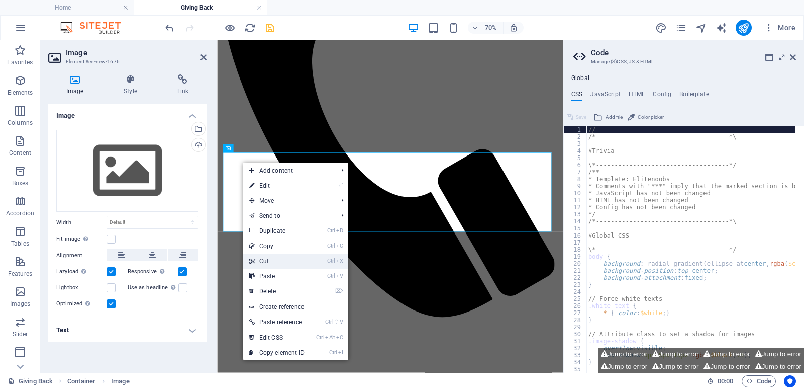
click at [282, 258] on link "Ctrl X Cut" at bounding box center [276, 260] width 67 height 15
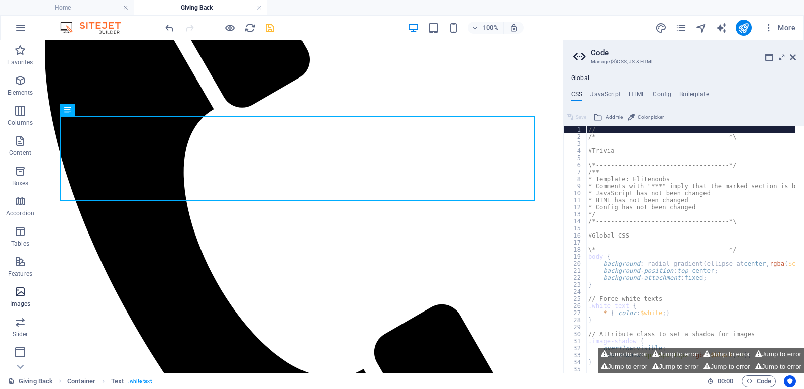
click at [21, 302] on p "Images" at bounding box center [20, 304] width 21 height 8
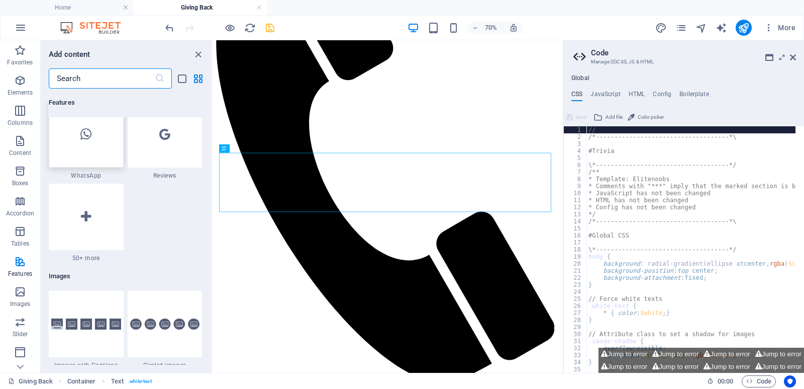
scroll to position [5047, 0]
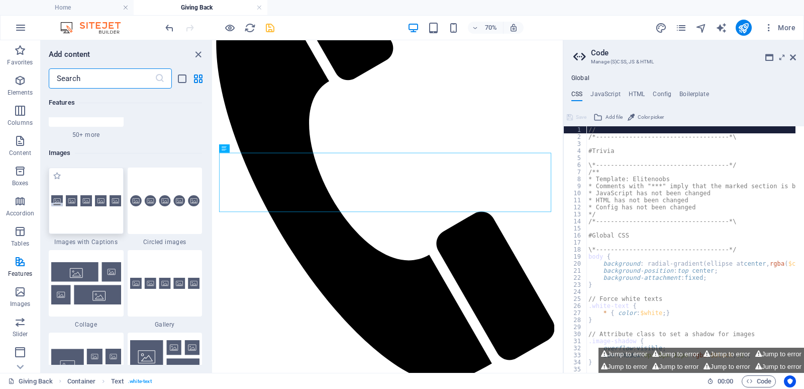
click at [87, 212] on div at bounding box center [86, 200] width 75 height 66
click at [213, 212] on div "Drag here to replace the existing content. Press “Ctrl” if you want to create a…" at bounding box center [388, 206] width 350 height 332
select select "rem"
select select "preset-gallery-v3-captions"
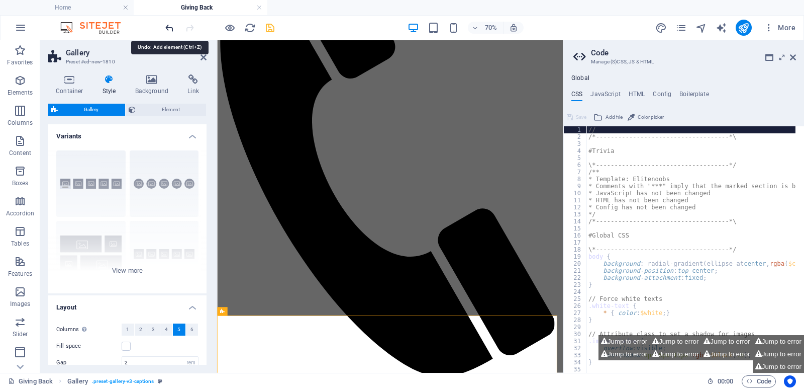
click at [165, 26] on icon "undo" at bounding box center [170, 28] width 12 height 12
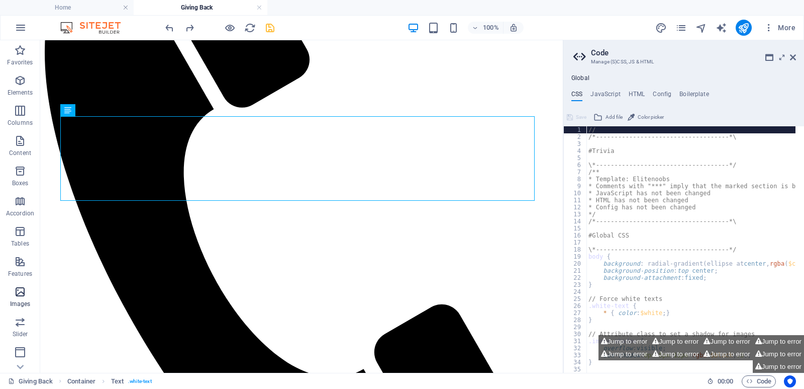
click at [17, 289] on icon "button" at bounding box center [20, 292] width 12 height 12
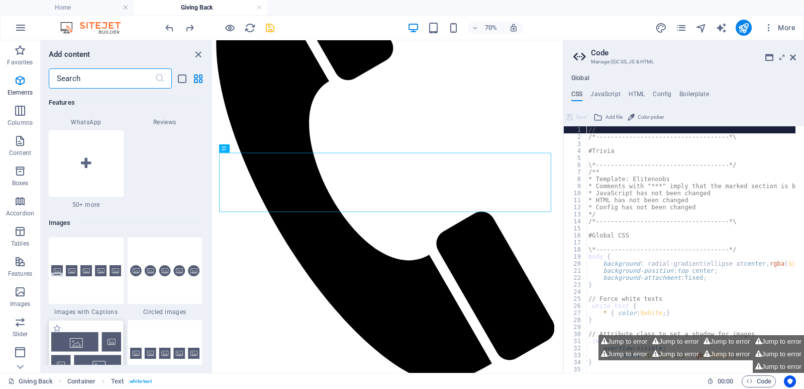
scroll to position [5098, 0]
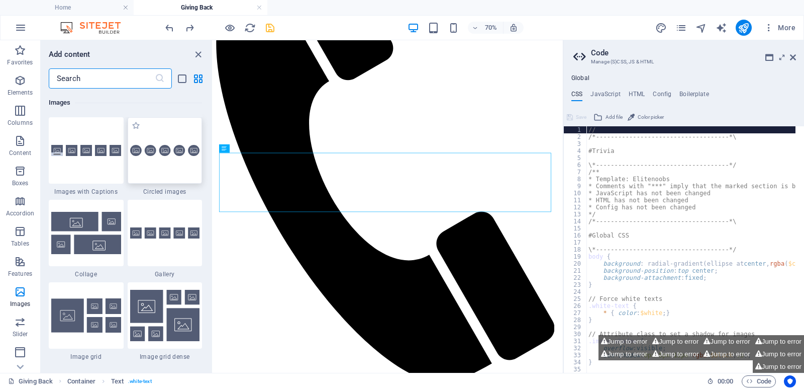
click at [190, 158] on div at bounding box center [165, 150] width 75 height 66
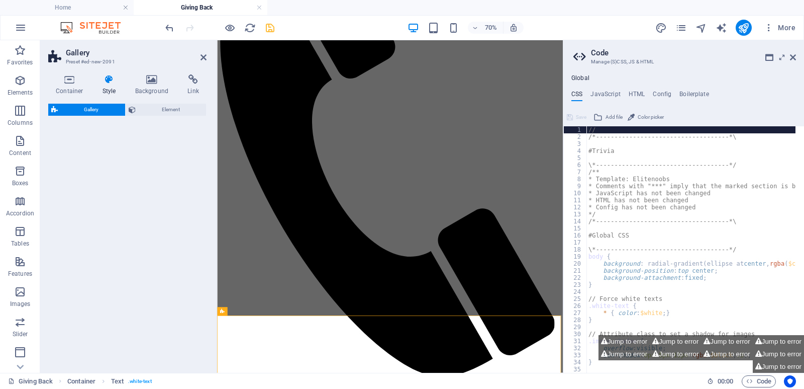
select select "rem"
select select "preset-gallery-v3-circle"
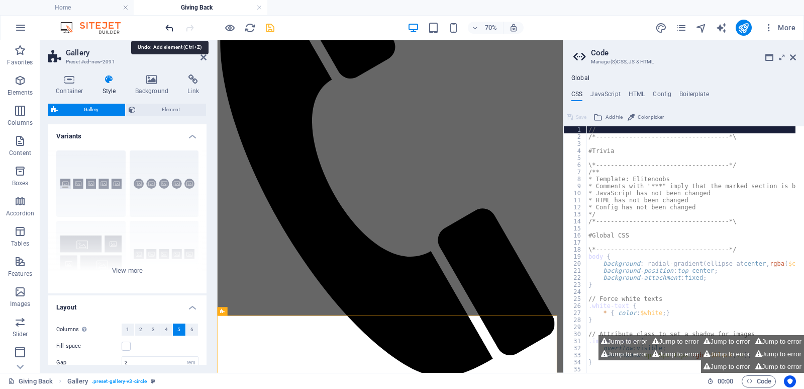
click at [175, 23] on icon "undo" at bounding box center [170, 28] width 12 height 12
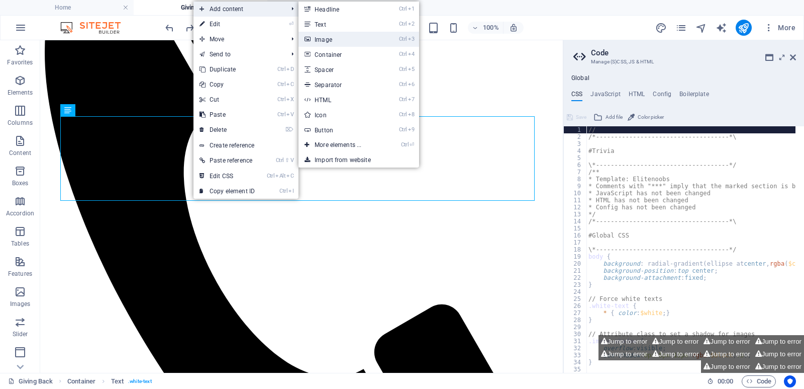
click at [344, 40] on link "Ctrl 3 Image" at bounding box center [340, 39] width 83 height 15
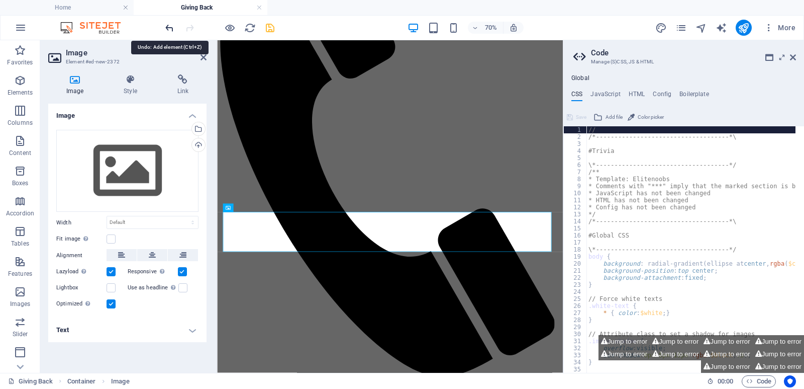
click at [172, 32] on icon "undo" at bounding box center [170, 28] width 12 height 12
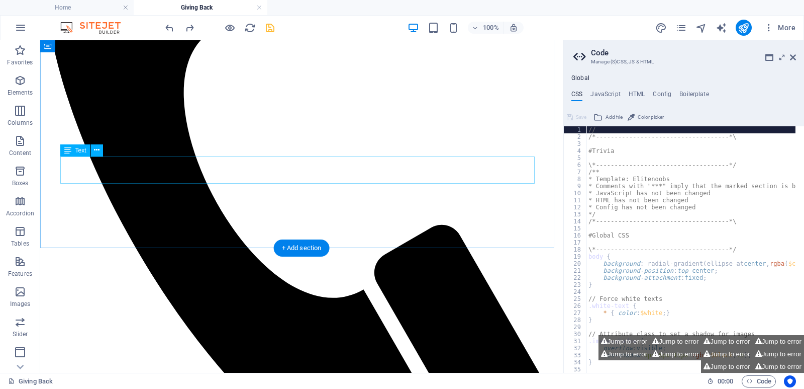
scroll to position [347, 0]
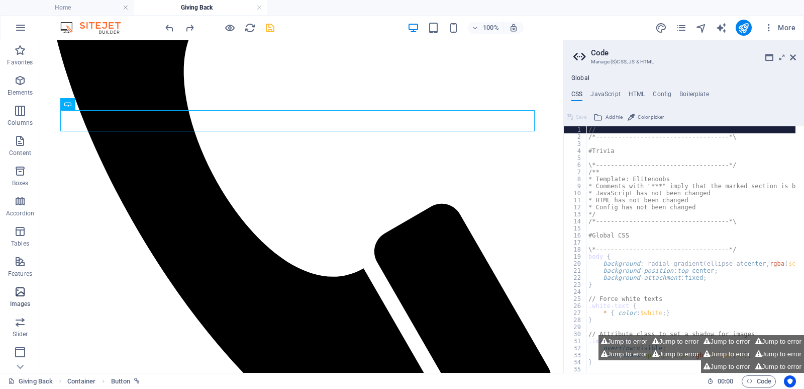
click at [22, 303] on p "Images" at bounding box center [20, 304] width 21 height 8
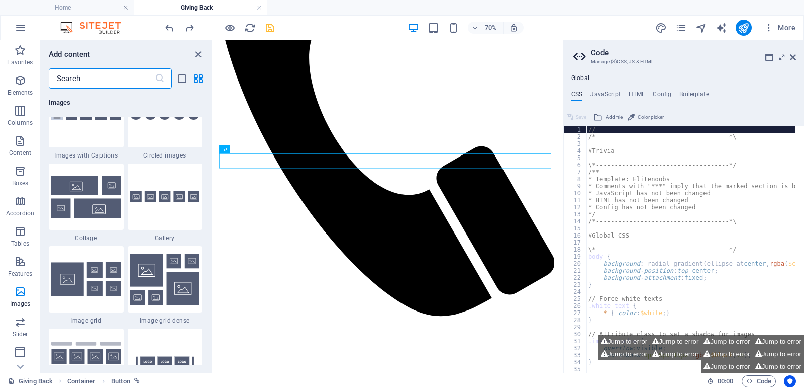
scroll to position [5148, 0]
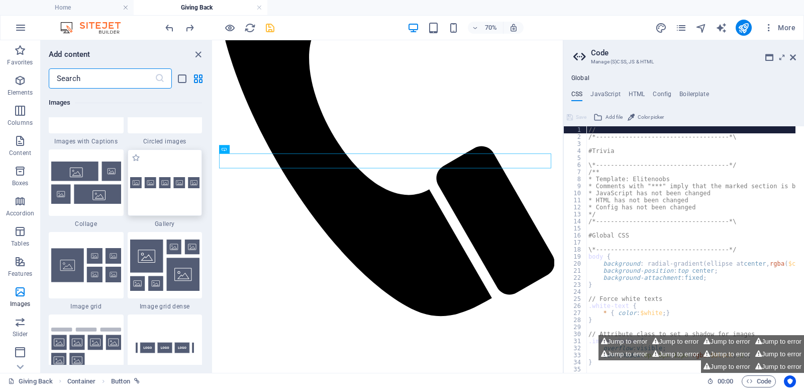
click at [172, 169] on div at bounding box center [165, 182] width 75 height 66
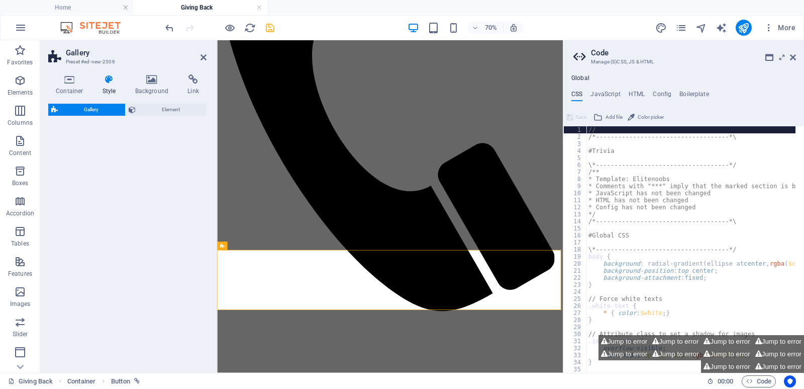
select select "rem"
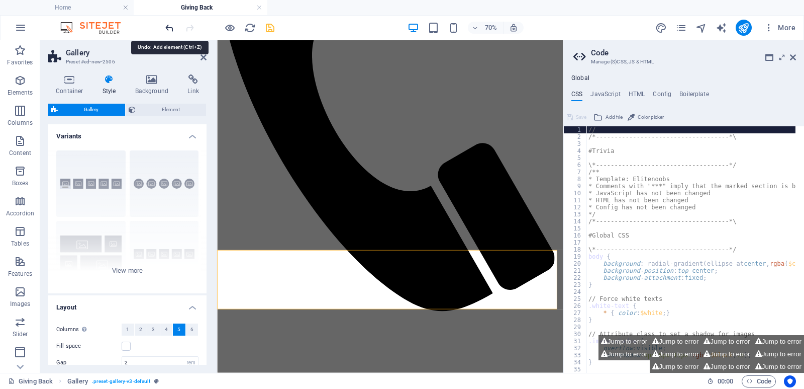
click at [171, 32] on icon "undo" at bounding box center [170, 28] width 12 height 12
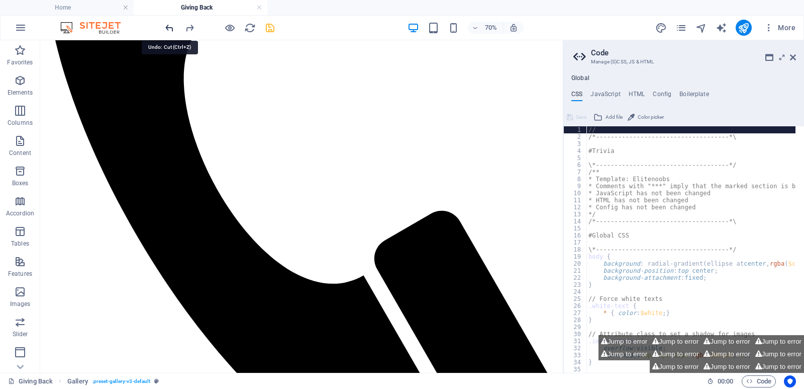
scroll to position [255, 0]
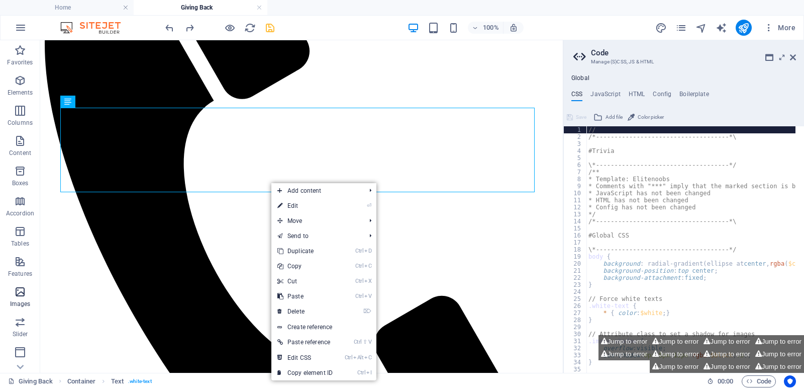
click at [29, 289] on span "Images" at bounding box center [20, 298] width 40 height 24
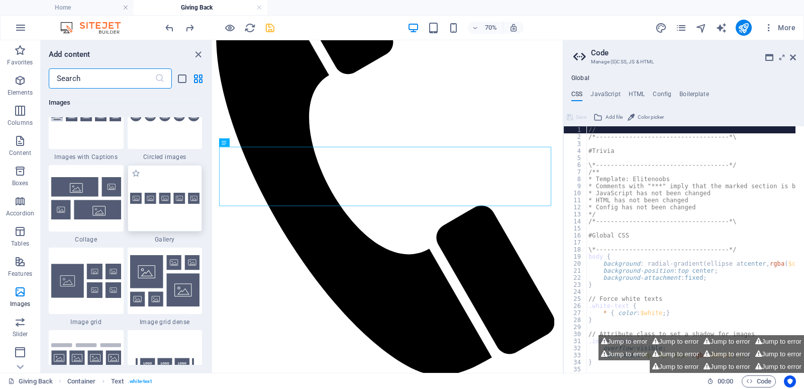
scroll to position [5148, 0]
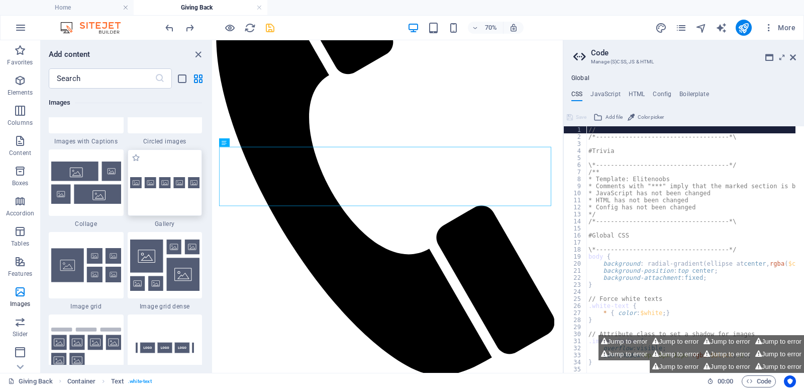
click at [179, 197] on div at bounding box center [165, 182] width 75 height 66
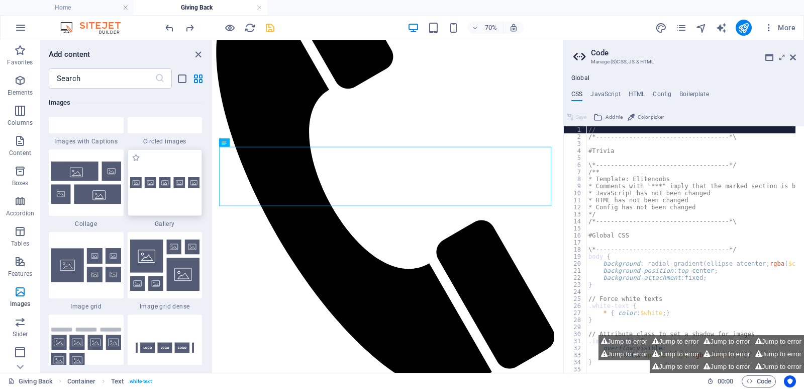
select select "rem"
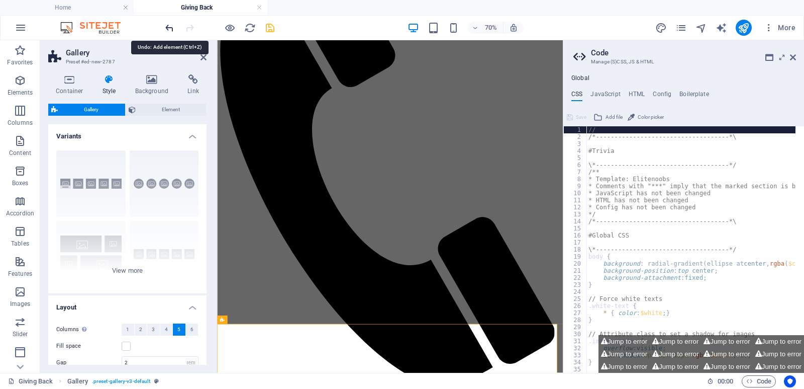
click at [167, 28] on icon "undo" at bounding box center [170, 28] width 12 height 12
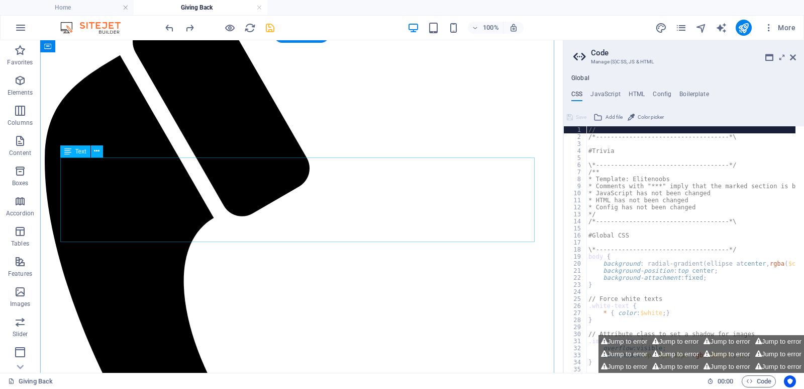
scroll to position [134, 0]
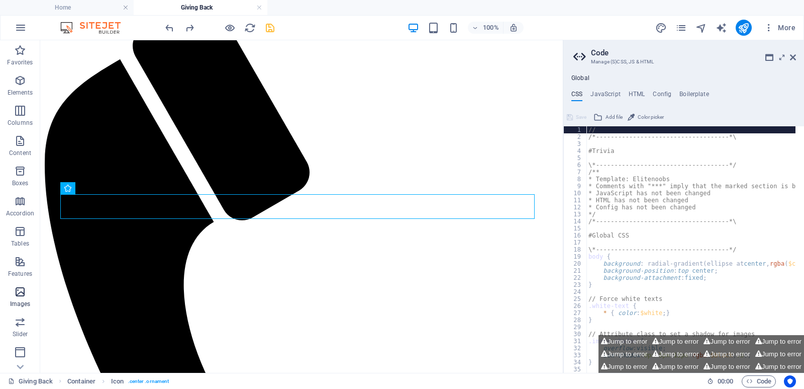
click at [26, 305] on p "Images" at bounding box center [20, 304] width 21 height 8
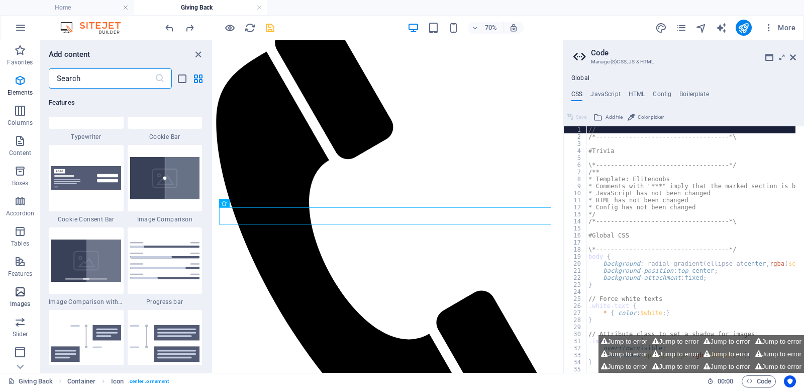
scroll to position [5098, 0]
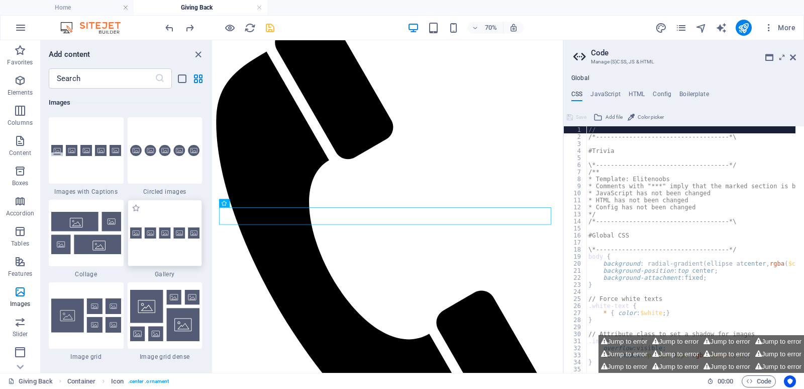
click at [166, 239] on div at bounding box center [165, 233] width 75 height 66
select select "rem"
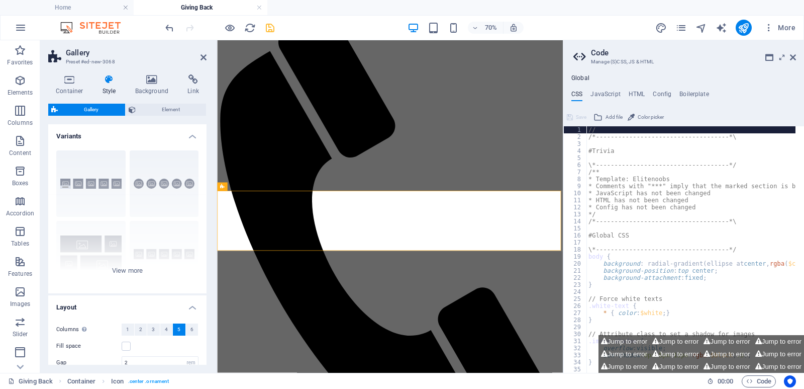
scroll to position [425, 0]
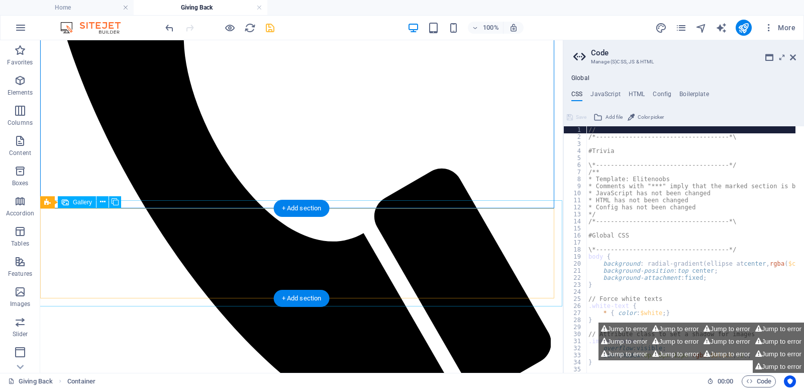
scroll to position [387, 0]
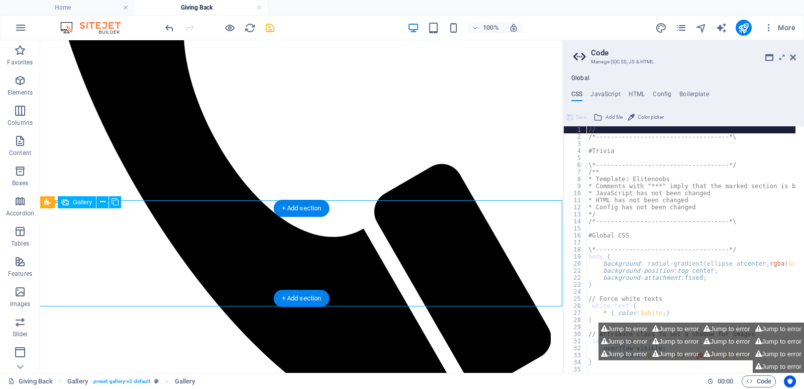
select select "4"
select select "px"
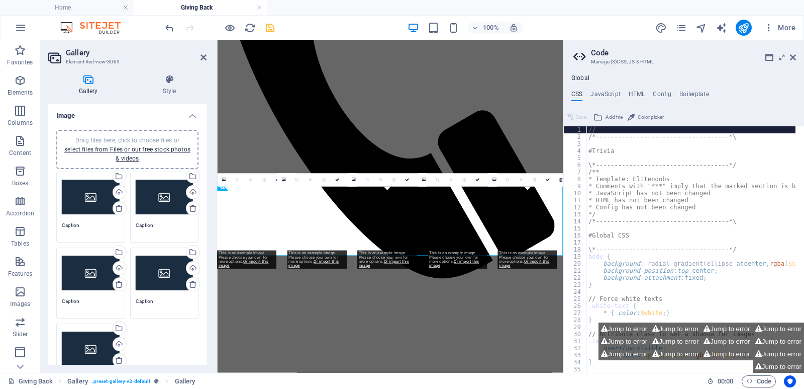
scroll to position [425, 0]
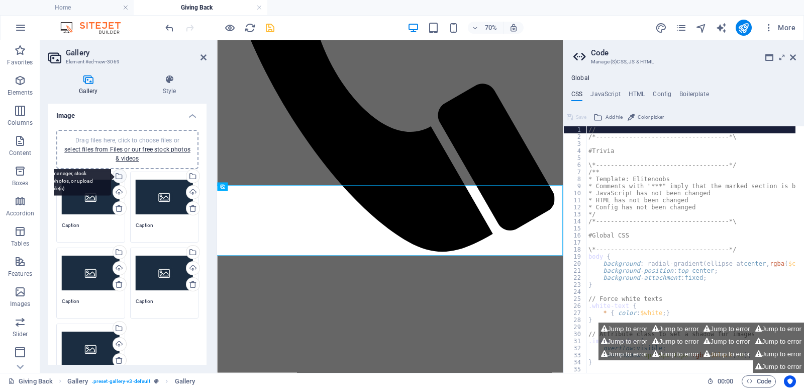
click at [111, 178] on div "Select files from the file manager, stock photos, or upload file(s)" at bounding box center [78, 177] width 65 height 38
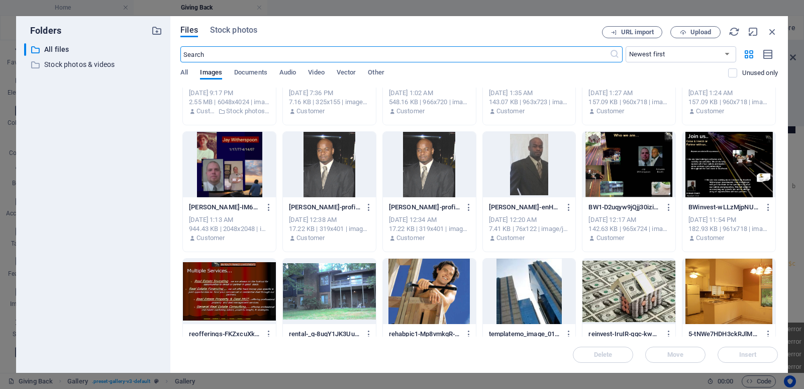
scroll to position [0, 0]
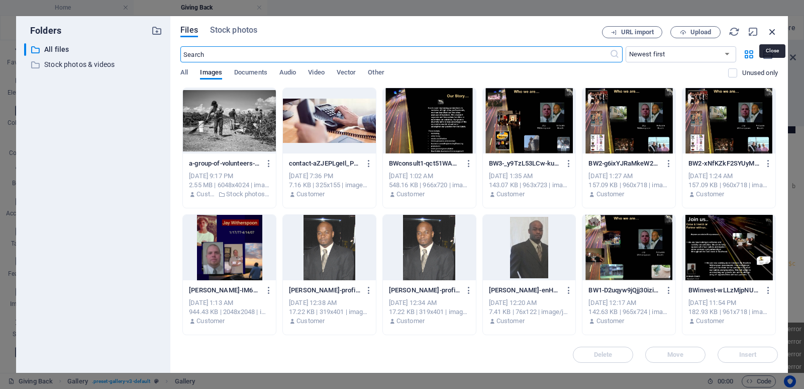
click at [775, 29] on icon "button" at bounding box center [772, 31] width 11 height 11
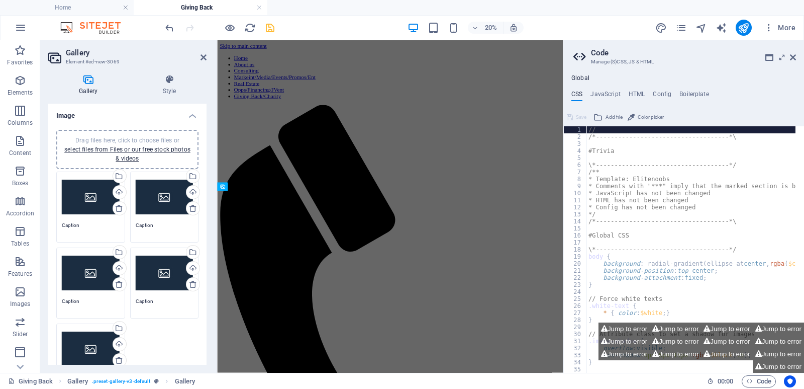
scroll to position [425, 0]
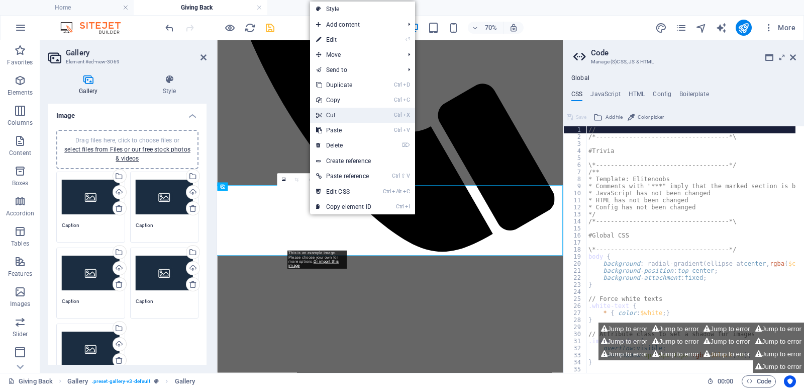
click at [348, 114] on link "Ctrl X Cut" at bounding box center [343, 115] width 67 height 15
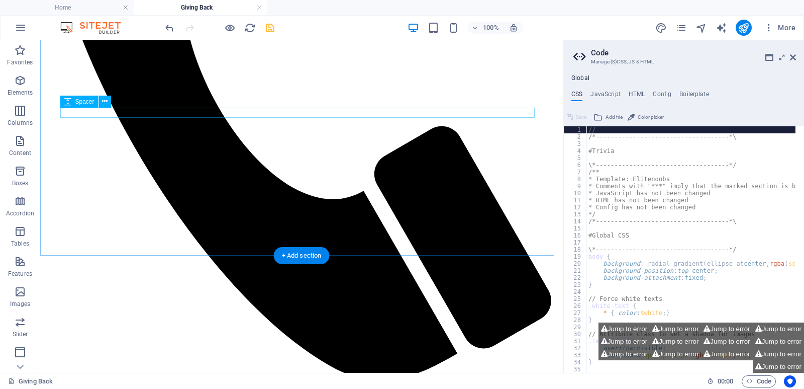
scroll to position [340, 0]
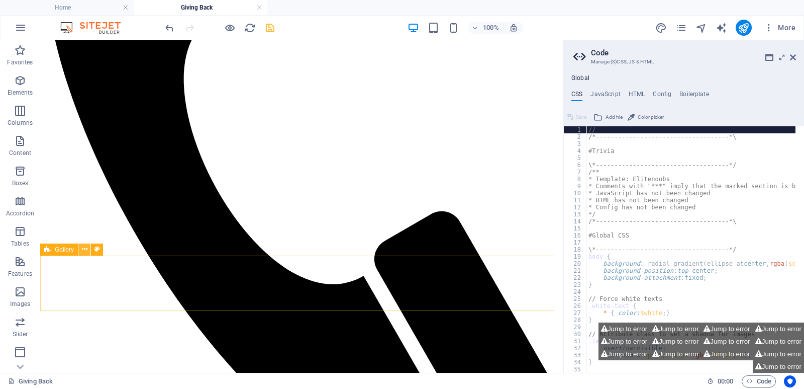
click at [83, 248] on icon at bounding box center [85, 249] width 6 height 11
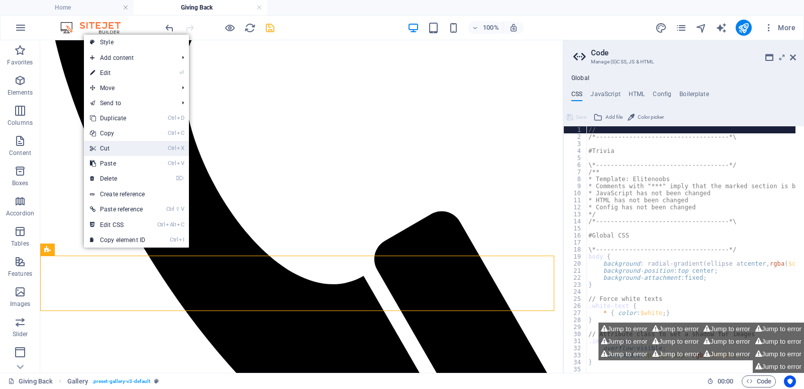
click at [125, 150] on link "Ctrl X Cut" at bounding box center [117, 148] width 67 height 15
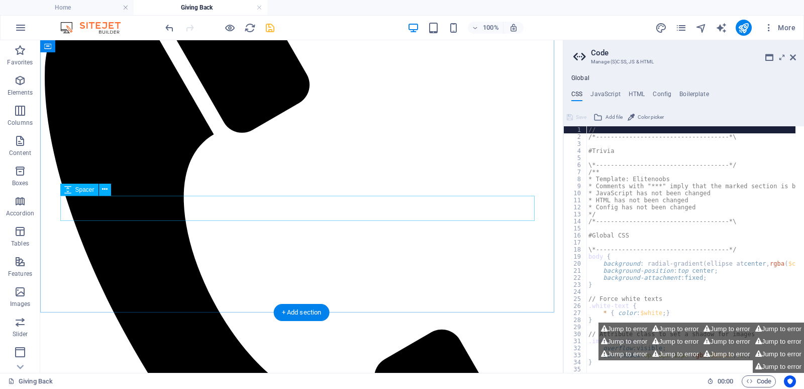
scroll to position [189, 0]
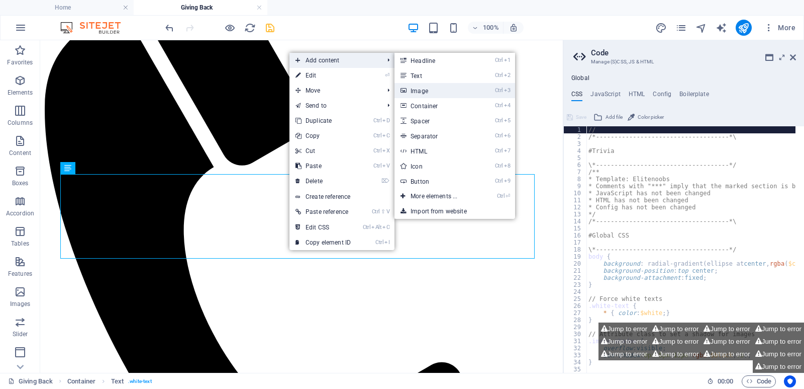
click at [443, 89] on link "Ctrl 3 Image" at bounding box center [436, 90] width 83 height 15
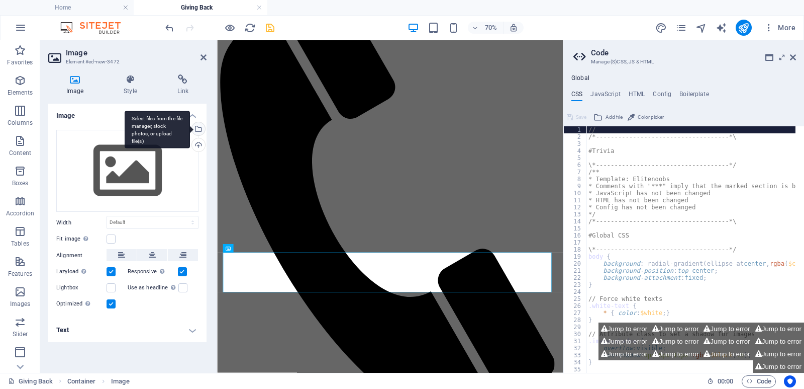
click at [201, 130] on div "Select files from the file manager, stock photos, or upload file(s)" at bounding box center [197, 129] width 15 height 15
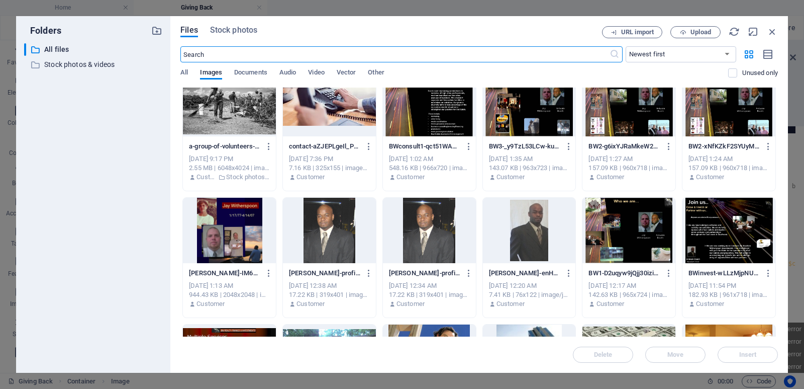
scroll to position [0, 0]
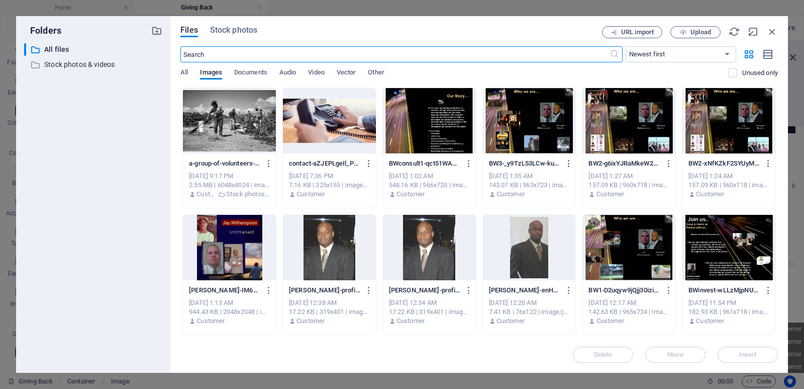
click at [656, 137] on div at bounding box center [629, 120] width 93 height 65
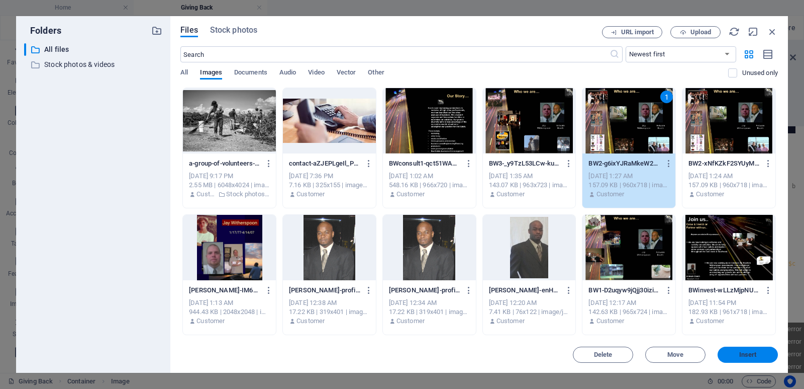
click at [753, 356] on span "Insert" at bounding box center [749, 354] width 18 height 6
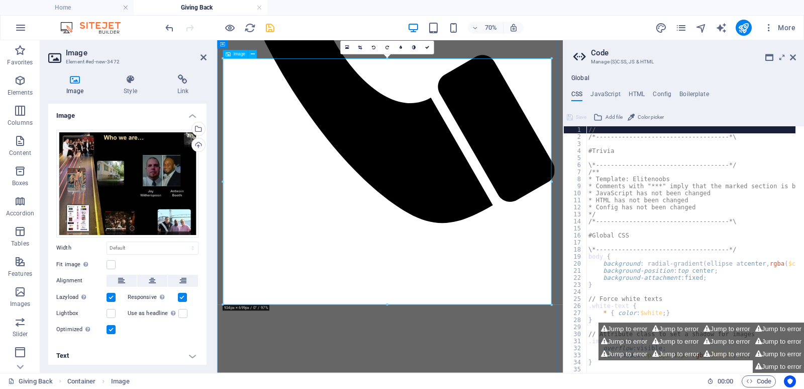
scroll to position [484, 0]
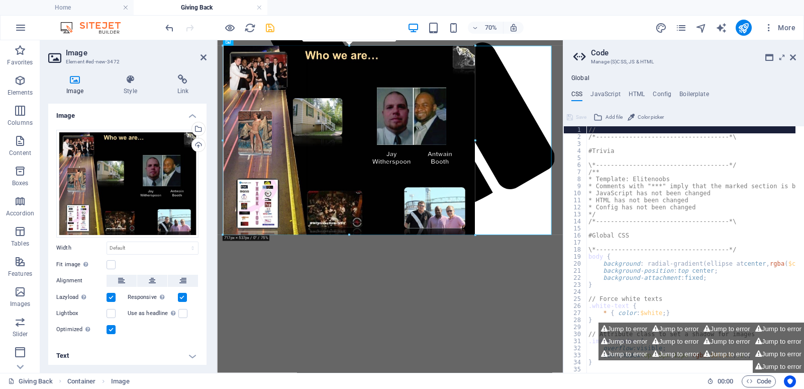
drag, startPoint x: 553, startPoint y: 294, endPoint x: 322, endPoint y: 203, distance: 247.9
type input "717"
select select "px"
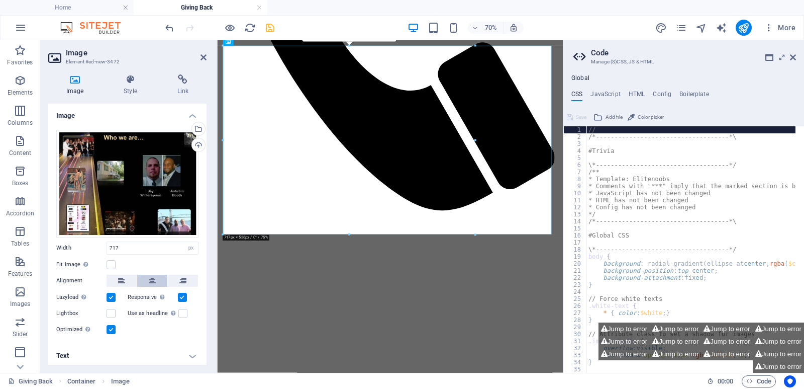
click at [149, 281] on icon at bounding box center [152, 280] width 7 height 12
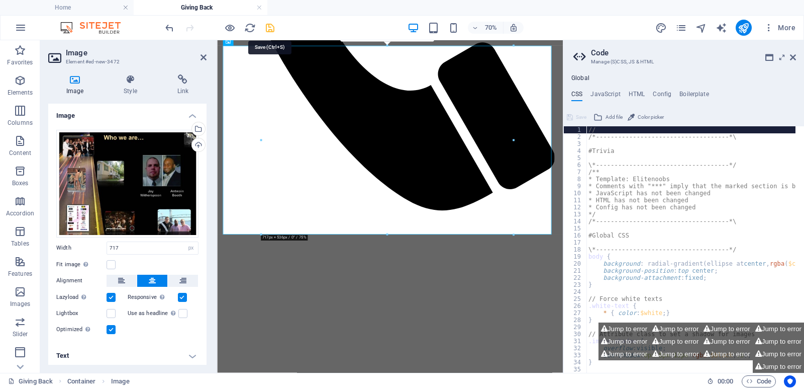
click at [267, 28] on icon "save" at bounding box center [270, 28] width 12 height 12
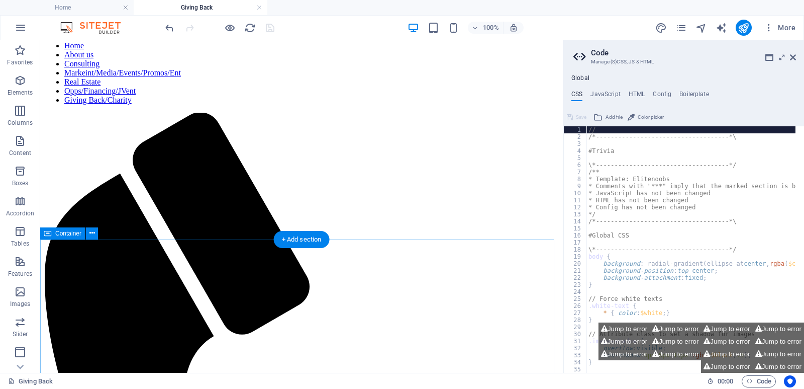
scroll to position [0, 0]
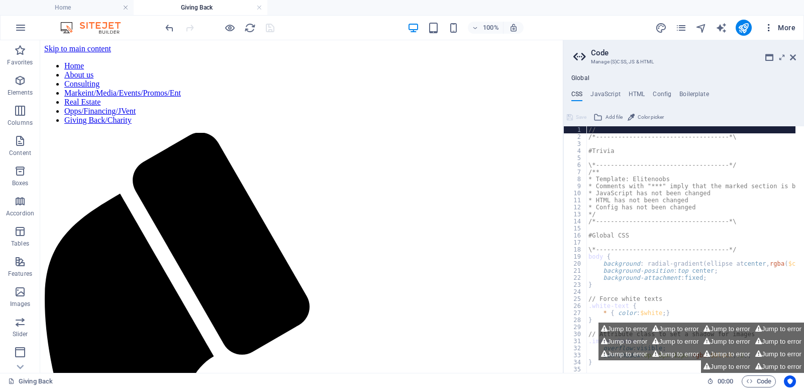
click at [778, 28] on span "More" at bounding box center [780, 28] width 32 height 10
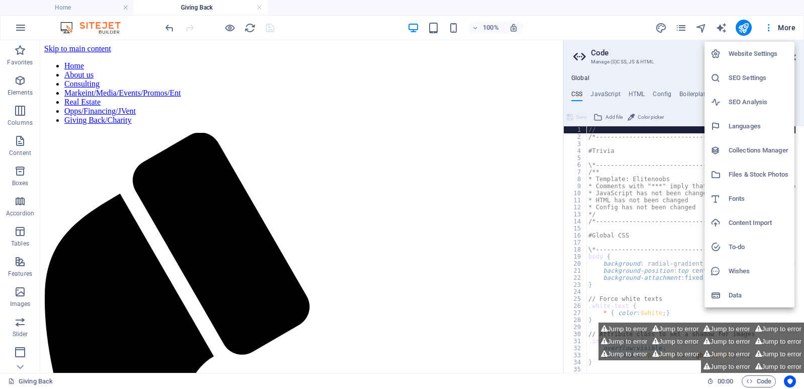
click at [755, 82] on h6 "SEO Settings" at bounding box center [759, 78] width 60 height 12
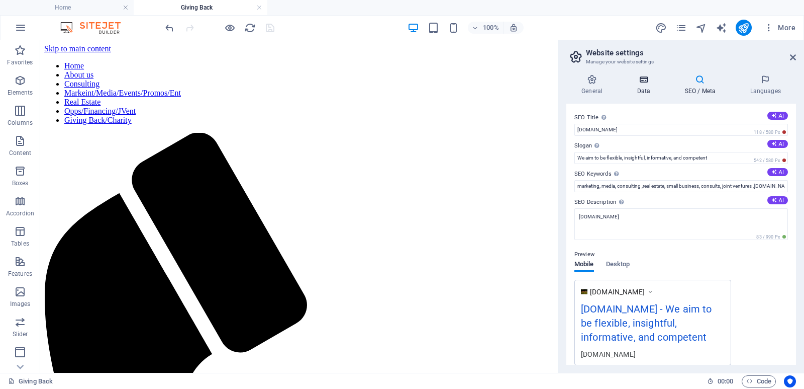
click at [641, 83] on icon at bounding box center [644, 79] width 44 height 10
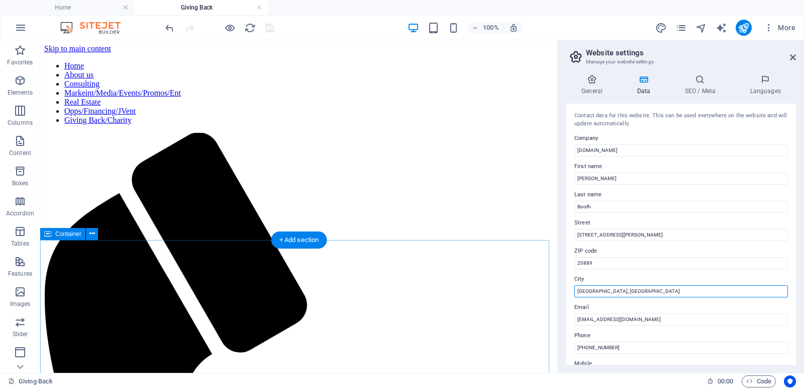
drag, startPoint x: 692, startPoint y: 333, endPoint x: 544, endPoint y: 300, distance: 151.4
type input "[GEOGRAPHIC_DATA]"
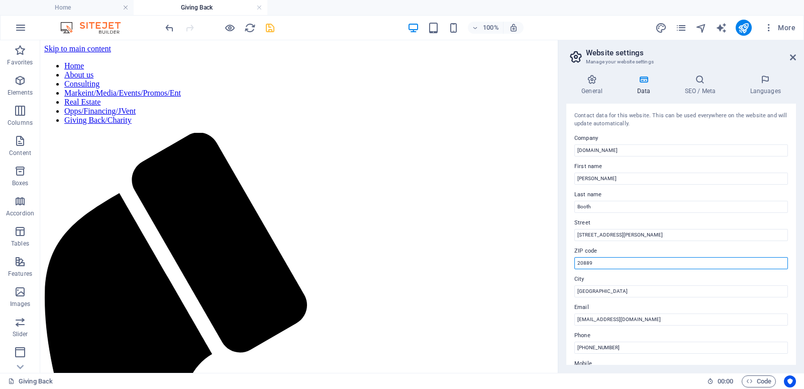
drag, startPoint x: 625, startPoint y: 266, endPoint x: 559, endPoint y: 273, distance: 66.7
click at [559, 273] on aside "Website settings Manage your website settings General Data SEO / Meta Languages…" at bounding box center [681, 206] width 246 height 332
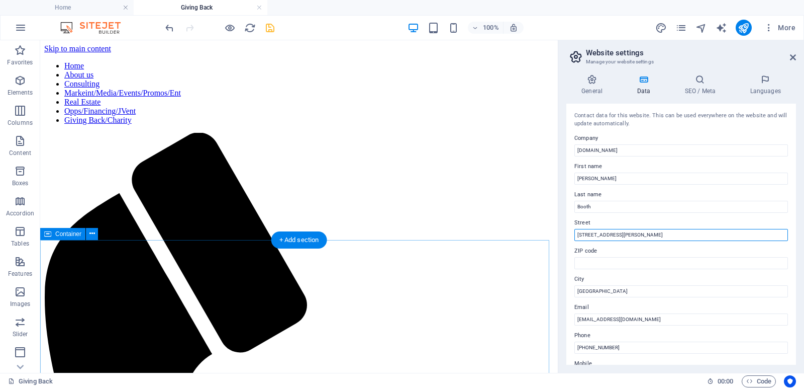
drag, startPoint x: 703, startPoint y: 274, endPoint x: 511, endPoint y: 258, distance: 192.7
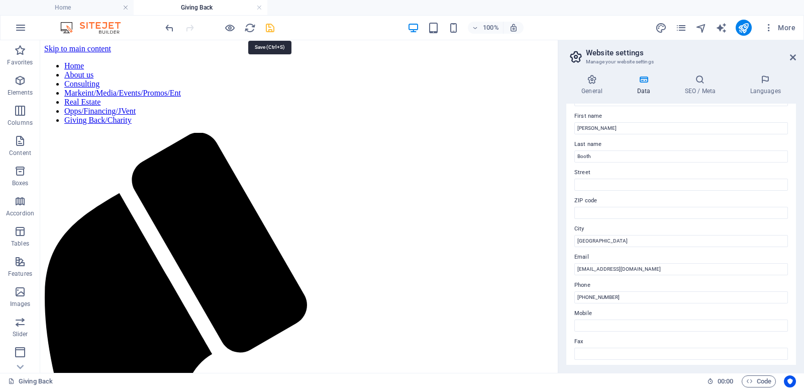
click at [273, 29] on icon "save" at bounding box center [270, 28] width 12 height 12
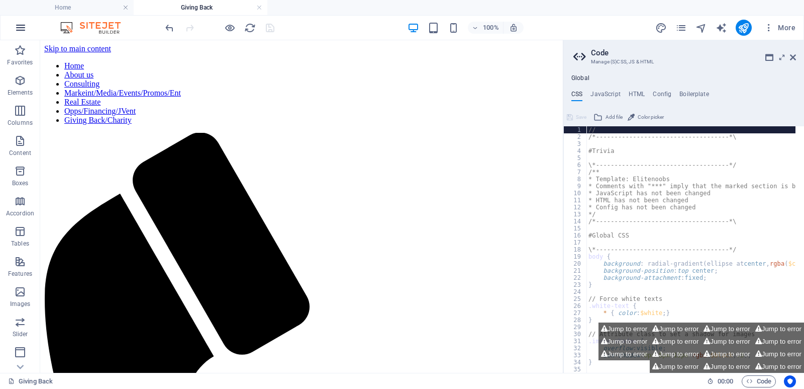
click at [24, 27] on icon "button" at bounding box center [21, 28] width 12 height 12
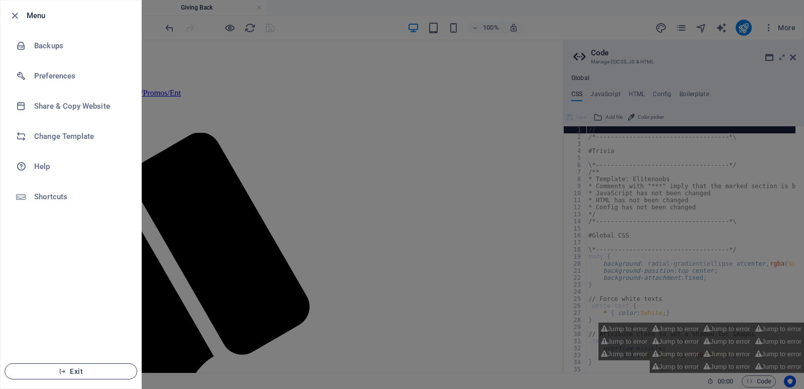
click at [91, 369] on span "Exit" at bounding box center [71, 371] width 116 height 8
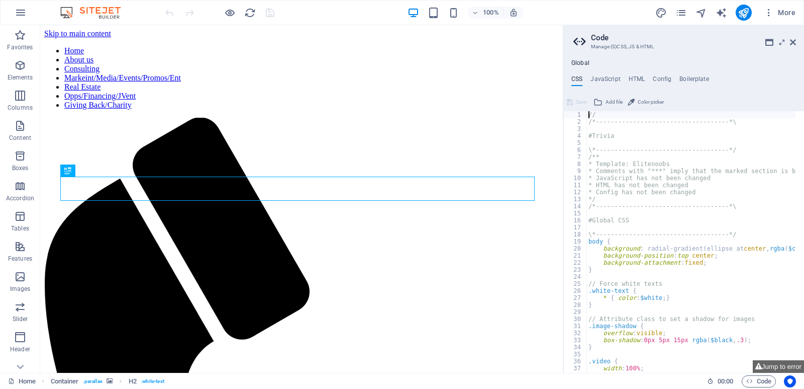
scroll to position [221, 0]
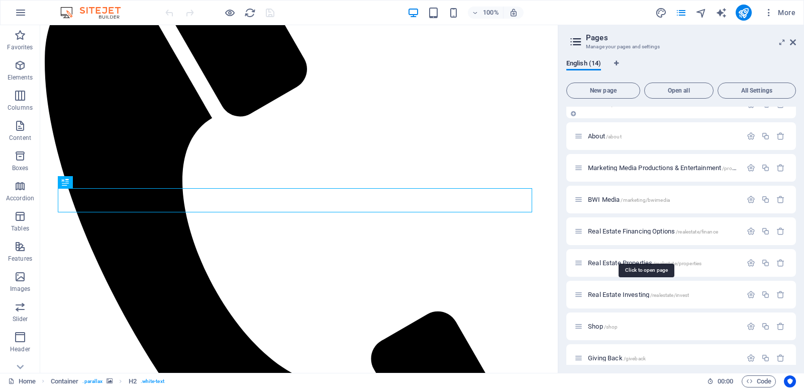
scroll to position [186, 0]
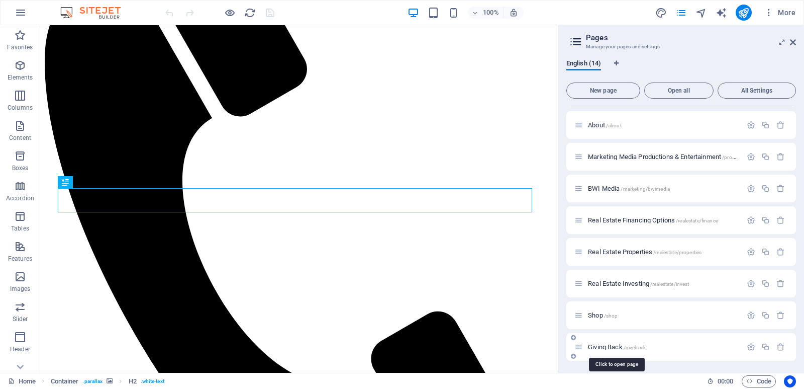
click at [606, 345] on span "Giving Back /giveback" at bounding box center [617, 347] width 58 height 8
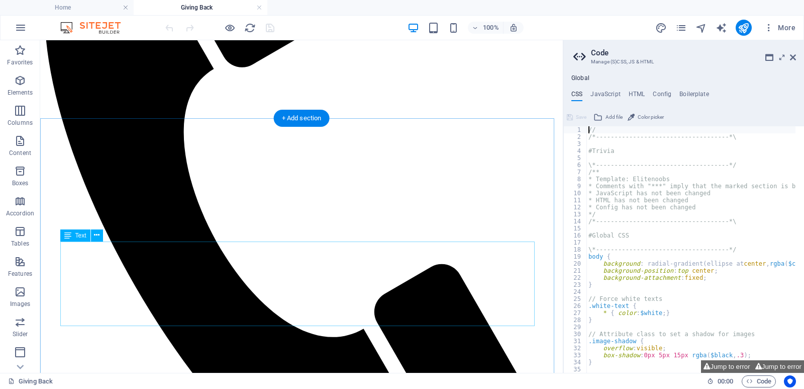
scroll to position [114, 0]
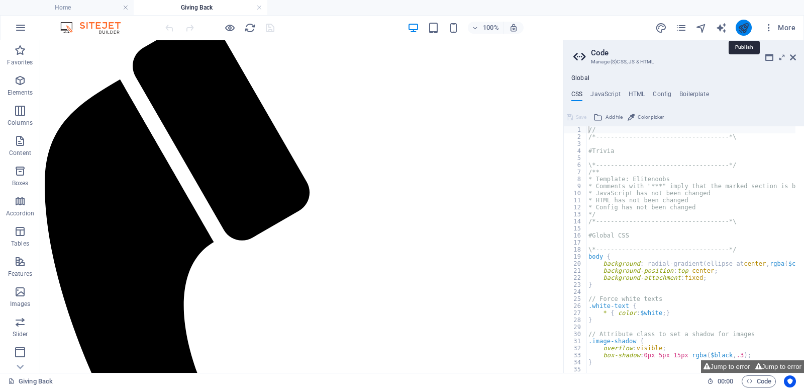
click at [746, 27] on icon "publish" at bounding box center [744, 28] width 12 height 12
